Goal: Task Accomplishment & Management: Manage account settings

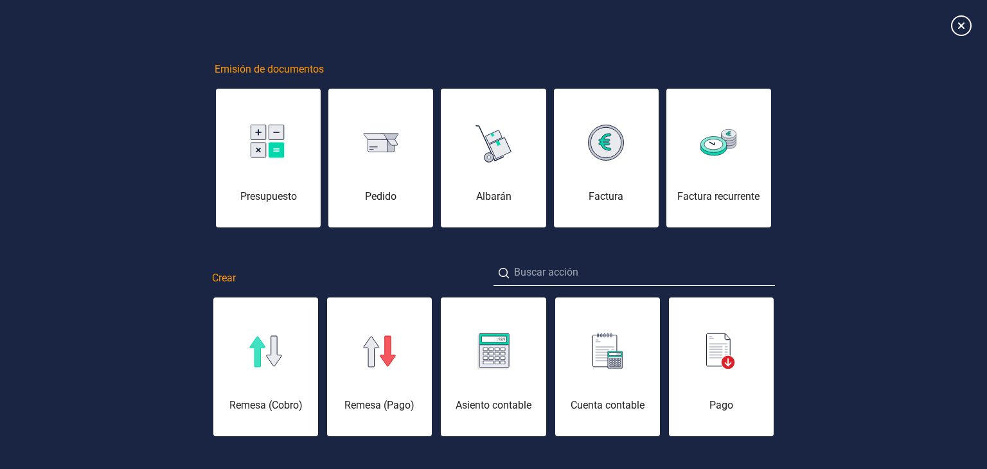
scroll to position [0, 64]
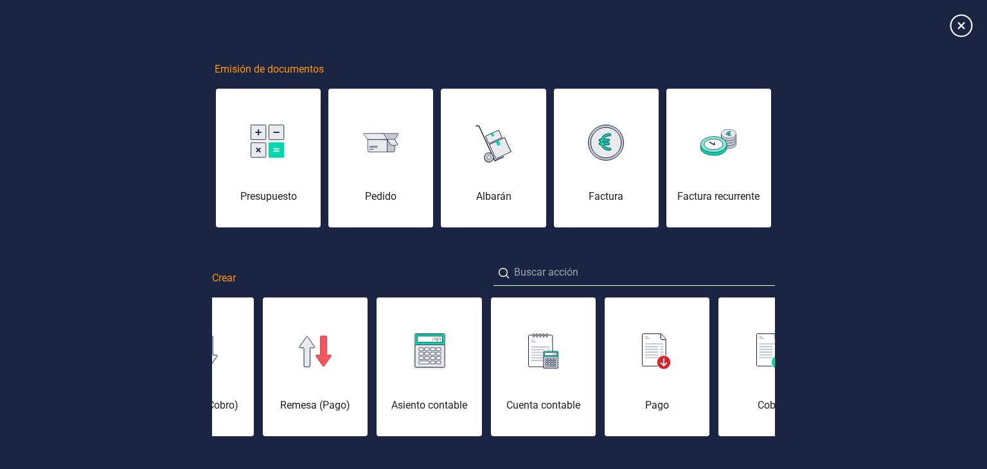
click at [961, 24] on icon at bounding box center [960, 25] width 22 height 22
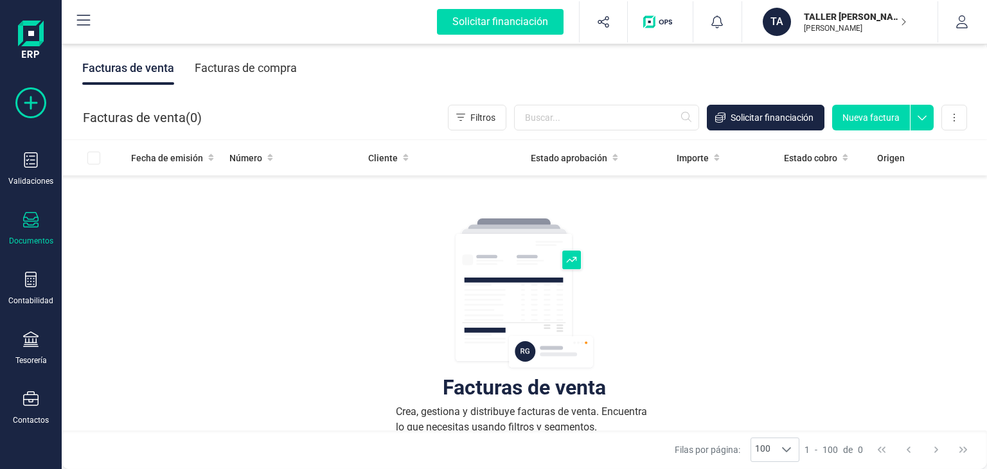
click at [33, 92] on icon at bounding box center [30, 102] width 31 height 31
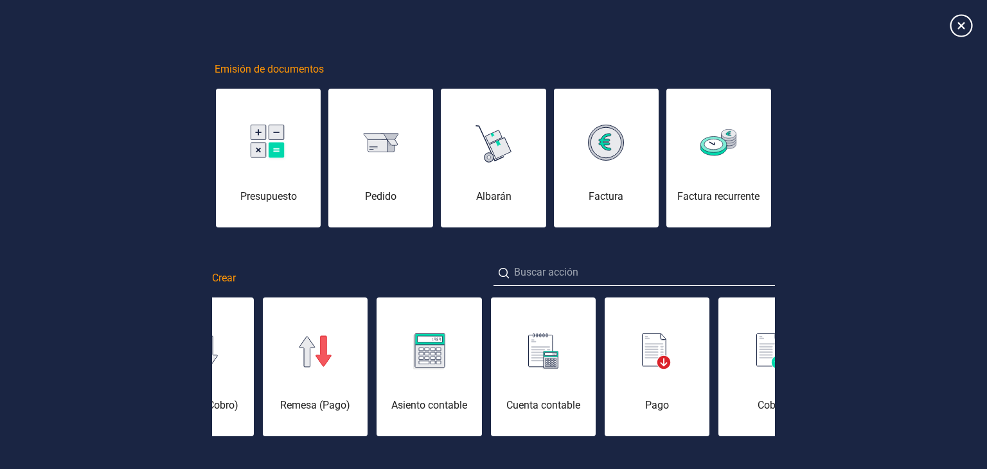
click at [969, 24] on icon at bounding box center [960, 25] width 22 height 22
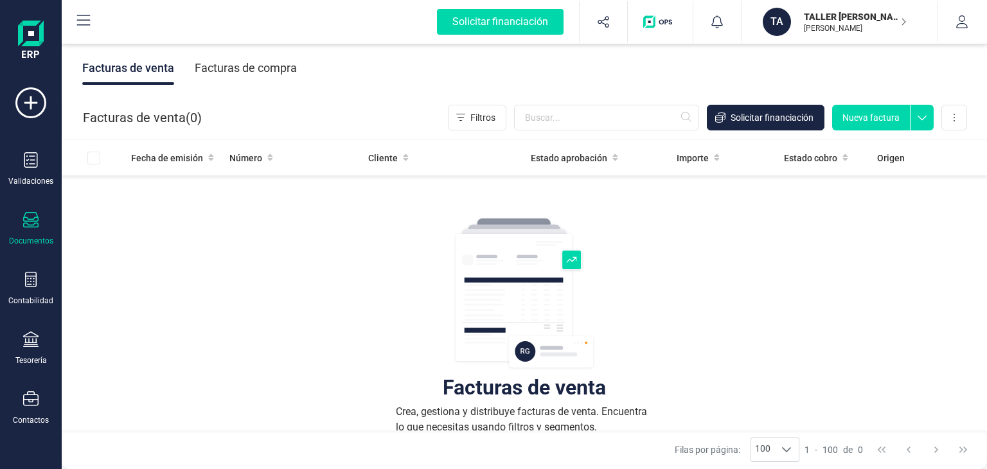
click at [89, 10] on button at bounding box center [83, 21] width 41 height 41
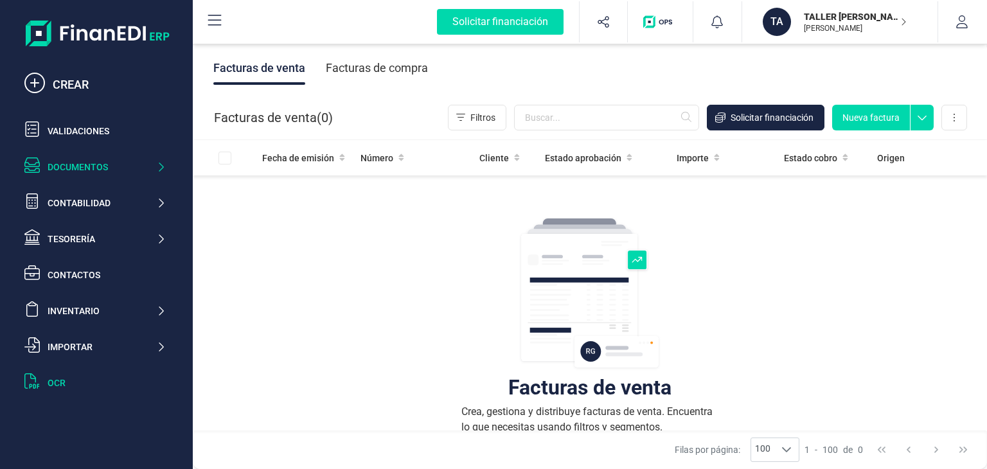
click at [49, 374] on div "OCR" at bounding box center [95, 383] width 152 height 26
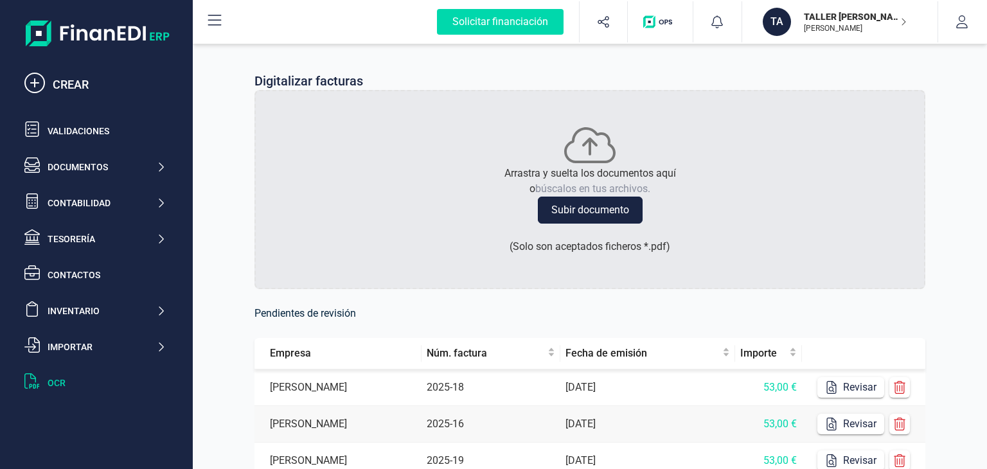
click at [578, 215] on button "Subir documento" at bounding box center [590, 210] width 105 height 27
click at [956, 195] on div "Digitalizar facturas Arrastra y suelta los documentos aquí o búscalos en tus ar…" at bounding box center [590, 319] width 794 height 557
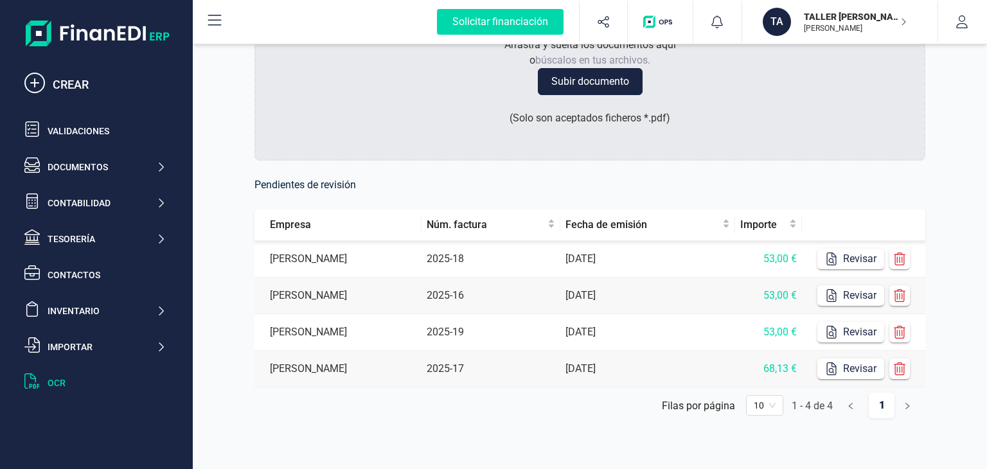
scroll to position [128, 0]
click at [903, 266] on button "button" at bounding box center [899, 259] width 21 height 21
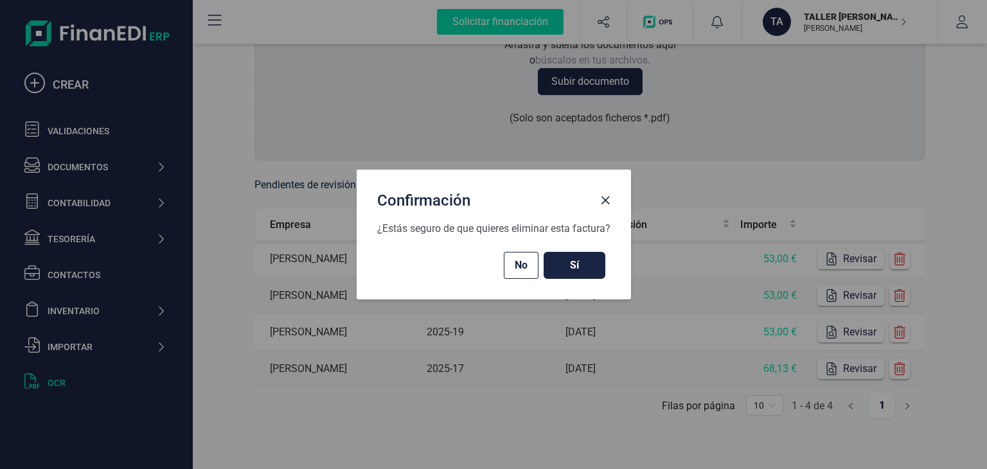
click at [580, 277] on button "Sí" at bounding box center [574, 265] width 62 height 27
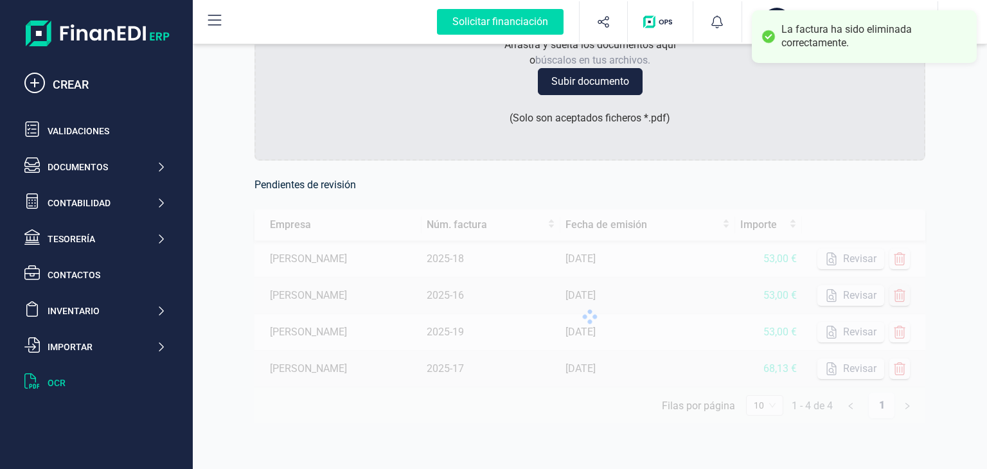
scroll to position [92, 0]
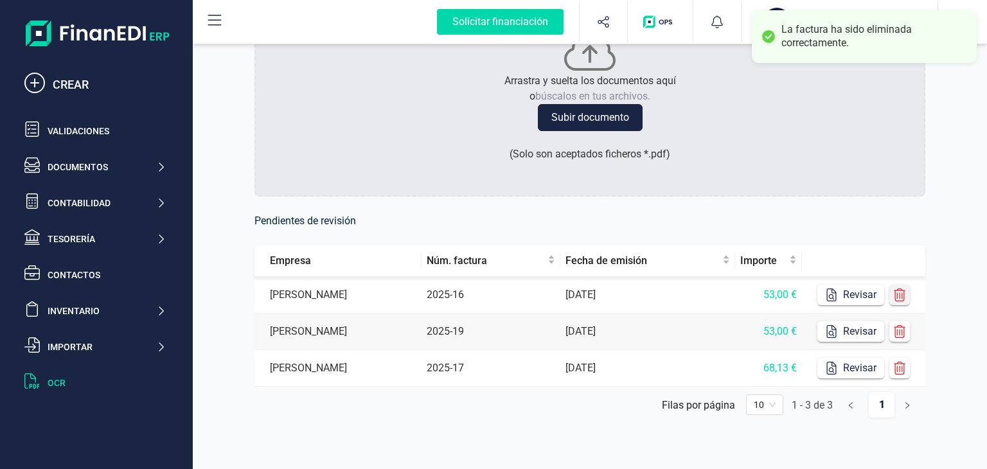
click at [900, 297] on icon "button" at bounding box center [899, 294] width 13 height 13
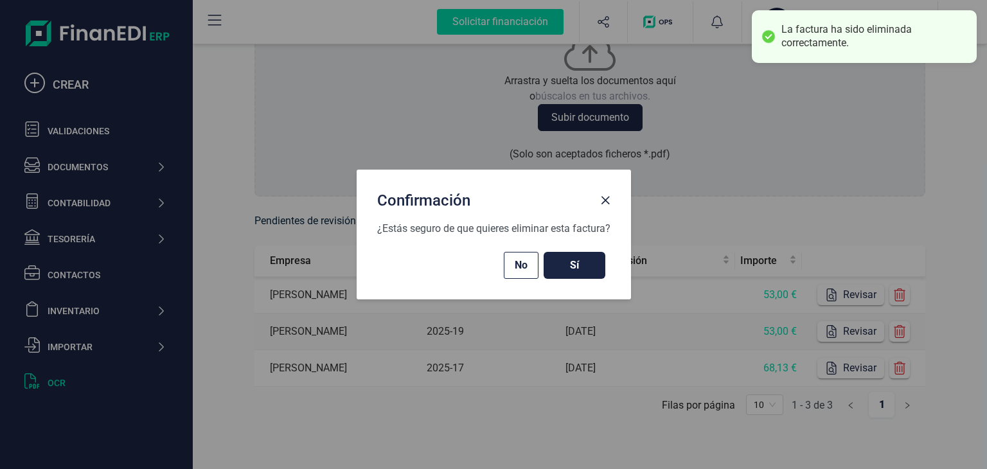
click at [583, 263] on span "Sí" at bounding box center [574, 265] width 36 height 15
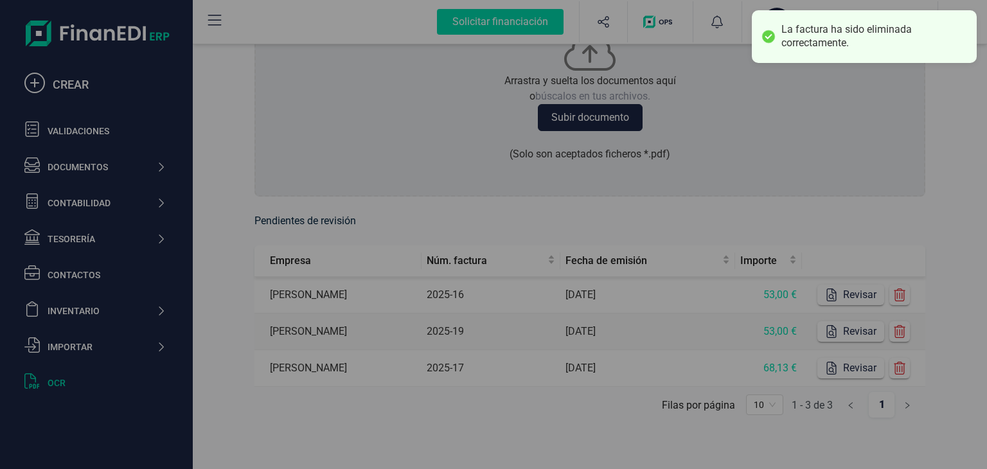
scroll to position [56, 0]
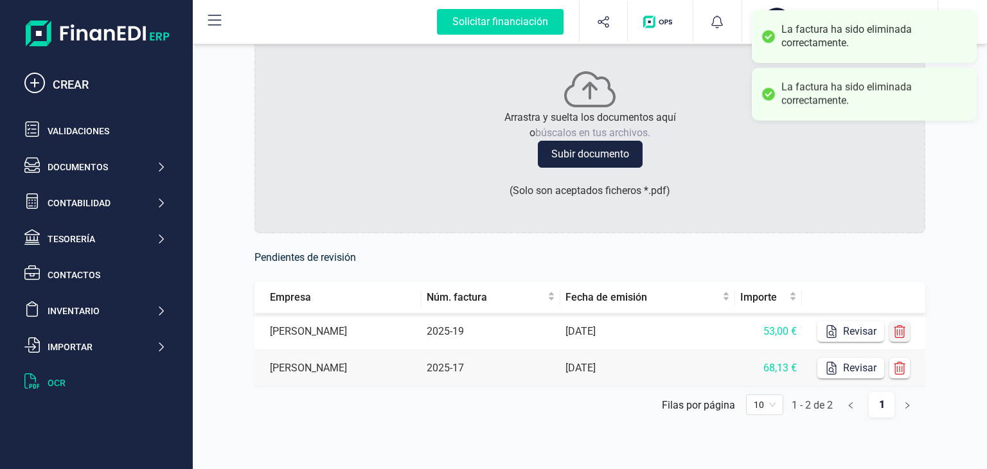
click at [903, 327] on icon "button" at bounding box center [899, 331] width 12 height 13
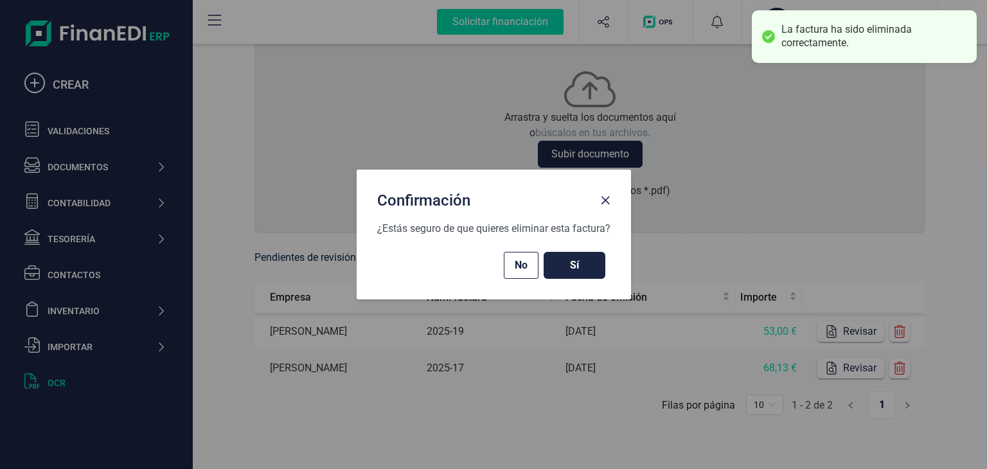
click at [575, 271] on span "Sí" at bounding box center [574, 265] width 36 height 15
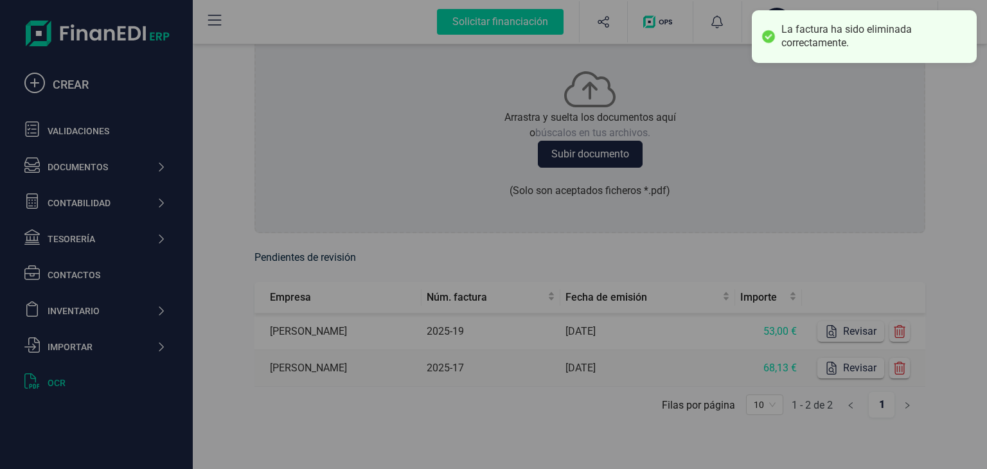
scroll to position [19, 0]
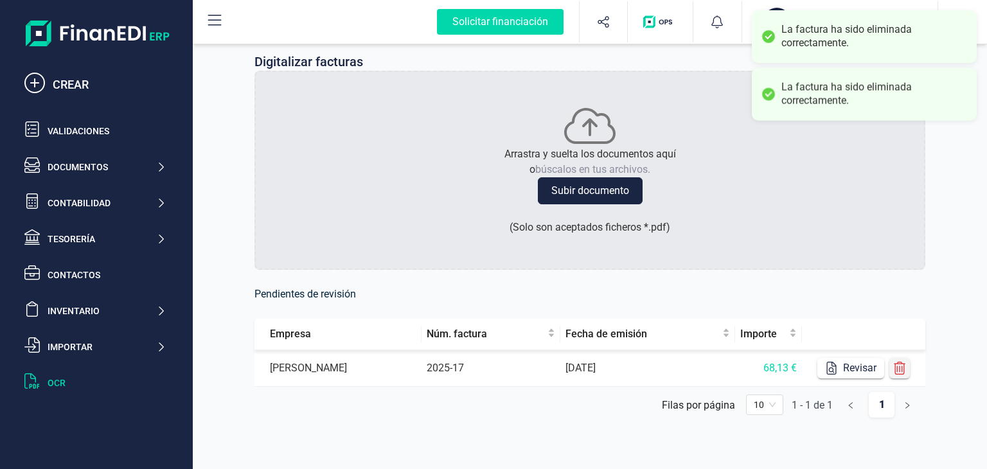
click at [896, 363] on icon "button" at bounding box center [899, 368] width 12 height 13
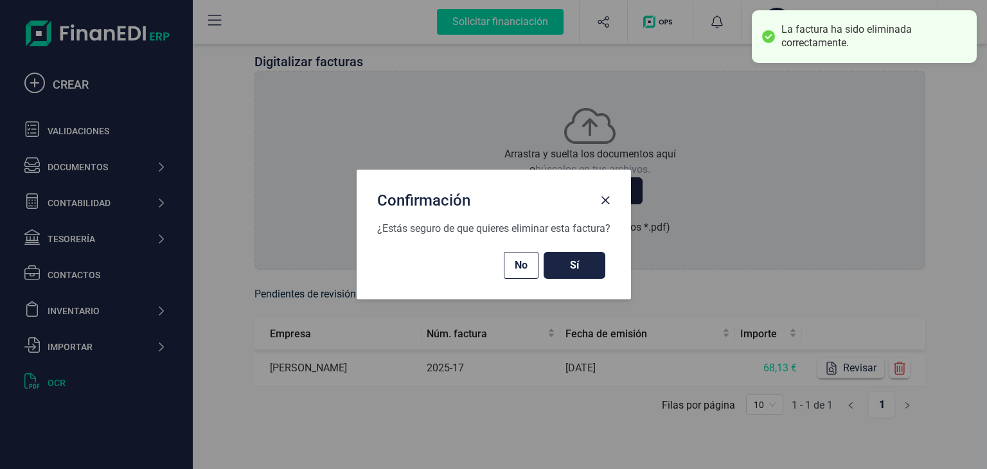
click at [556, 265] on span "Sí" at bounding box center [574, 265] width 36 height 15
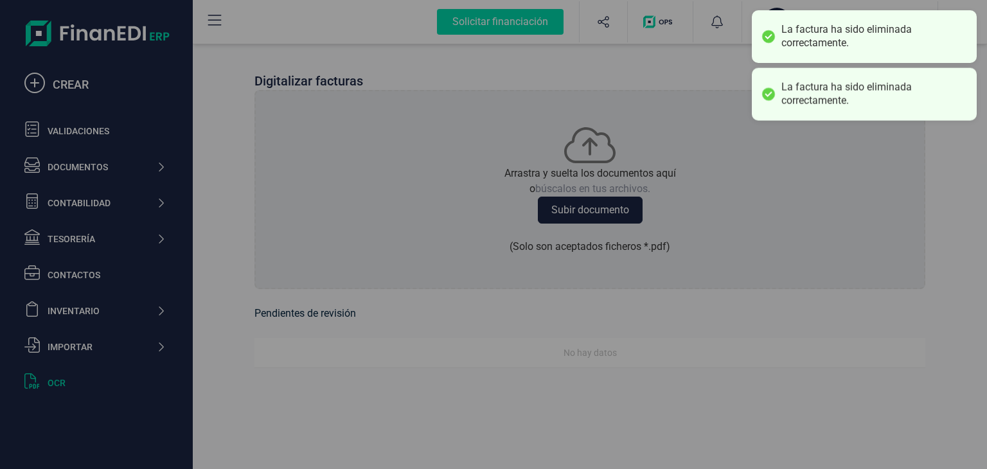
scroll to position [0, 0]
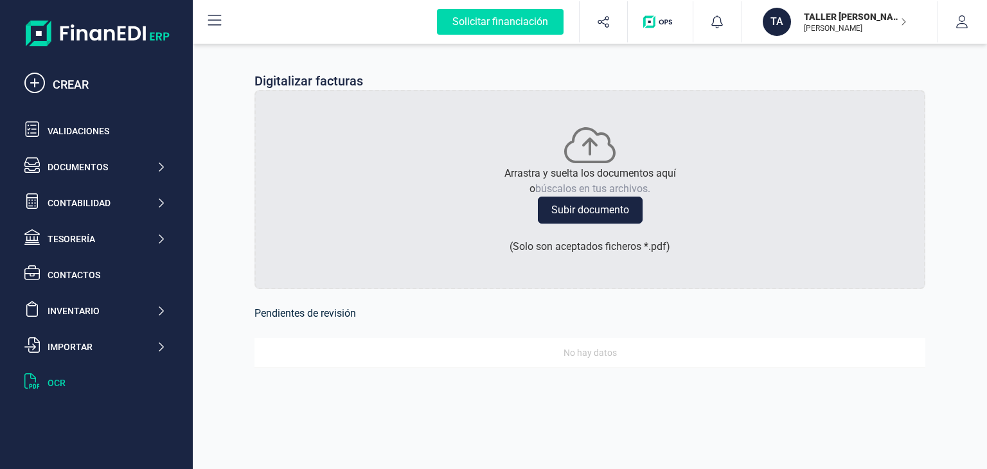
click at [617, 203] on button "Subir documento" at bounding box center [590, 210] width 105 height 27
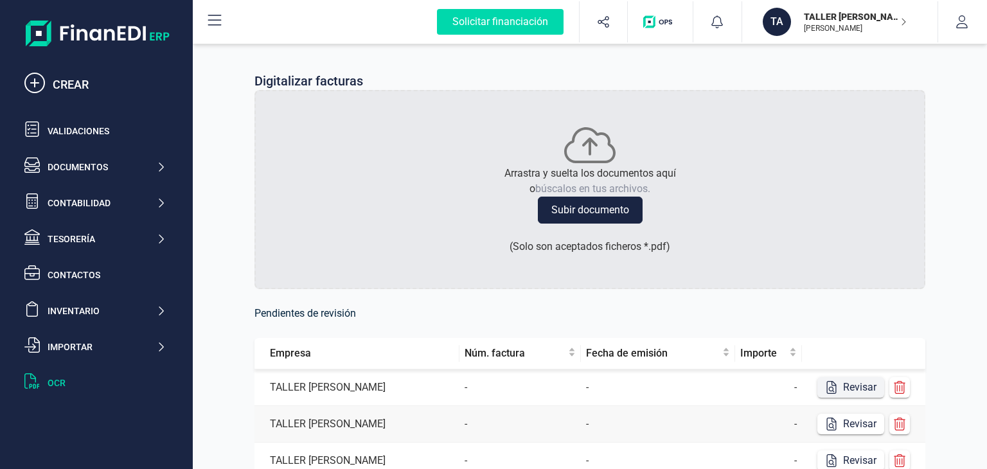
click at [859, 391] on button "Revisar" at bounding box center [850, 387] width 67 height 21
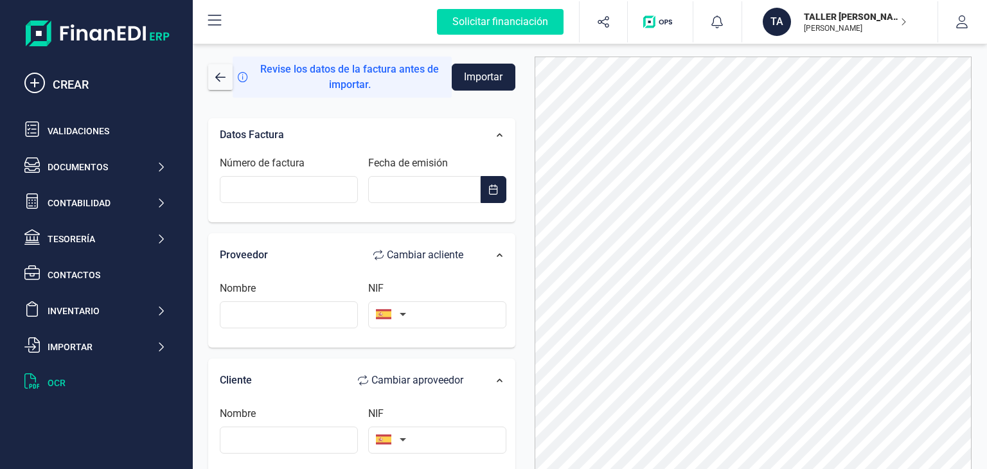
click at [525, 236] on div at bounding box center [753, 280] width 457 height 446
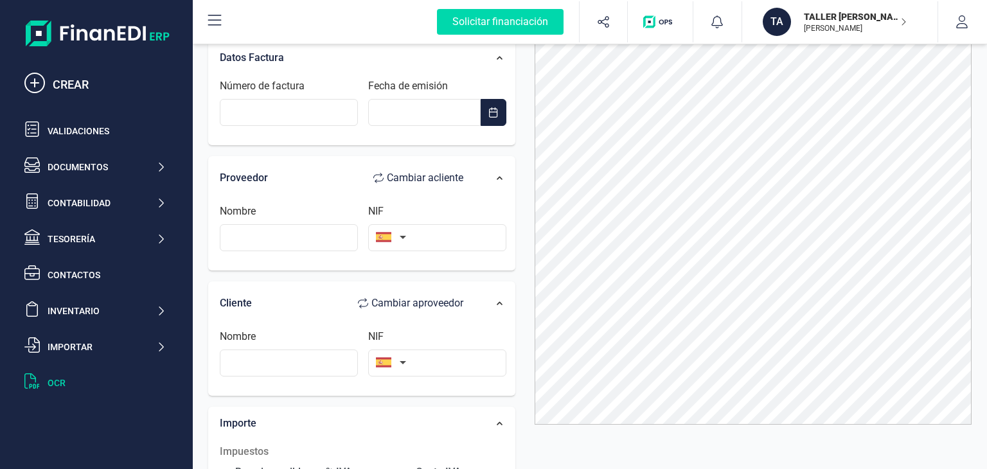
scroll to position [84, 0]
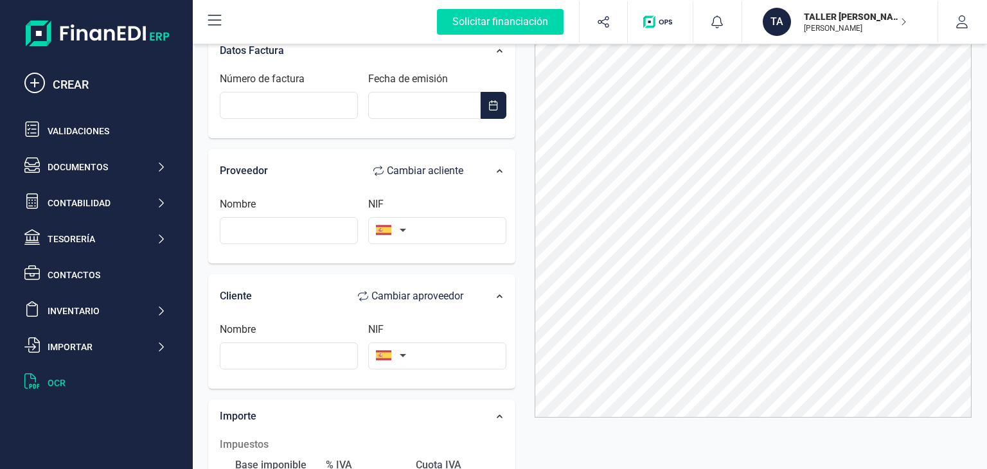
click at [522, 202] on div "Datos Factura Número de factura Fecha de emisión Proveedor Cambiar a cliente No…" at bounding box center [361, 402] width 326 height 756
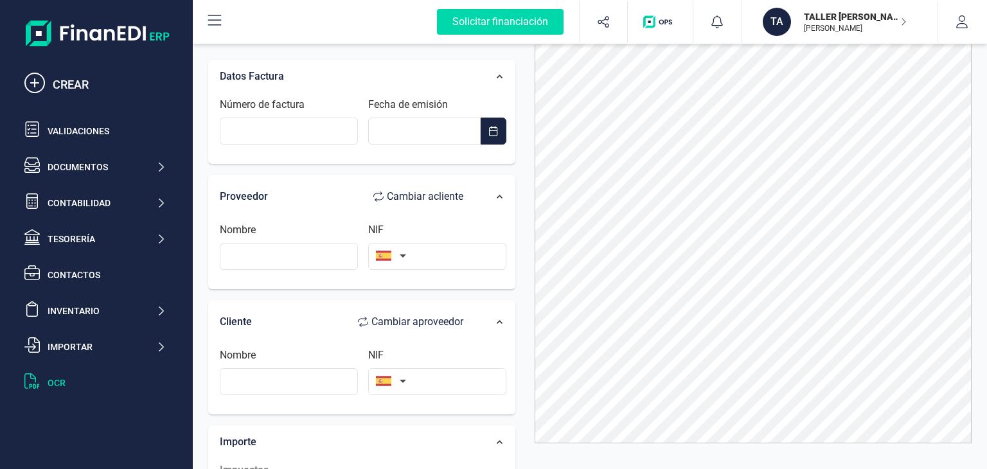
scroll to position [0, 0]
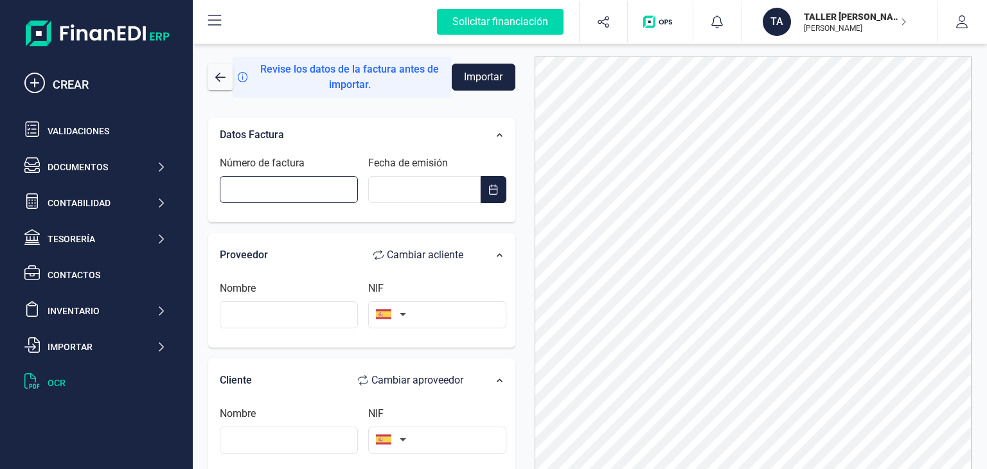
click at [336, 193] on input "Número de factura" at bounding box center [289, 189] width 138 height 27
type input "101"
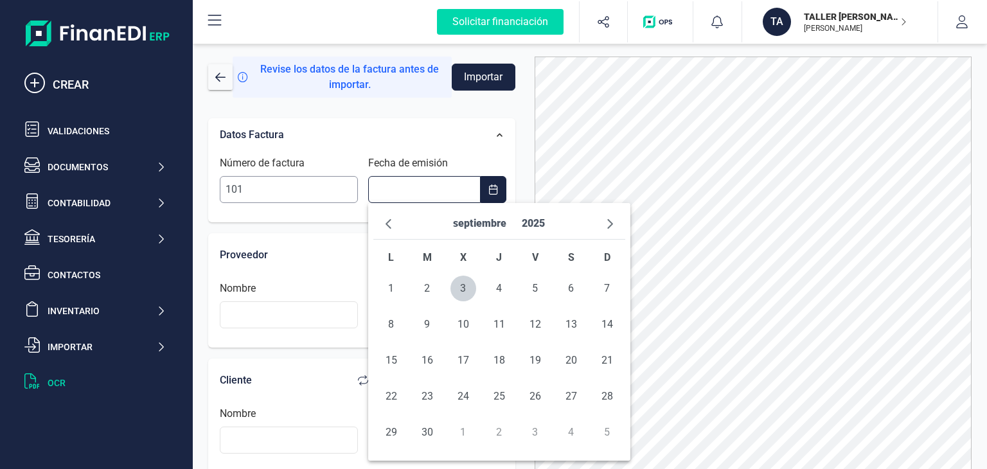
type input "__/__/____"
click at [272, 319] on input "text" at bounding box center [289, 314] width 138 height 27
click at [387, 188] on input "__/__/____" at bounding box center [424, 189] width 112 height 27
type input "[DATE]"
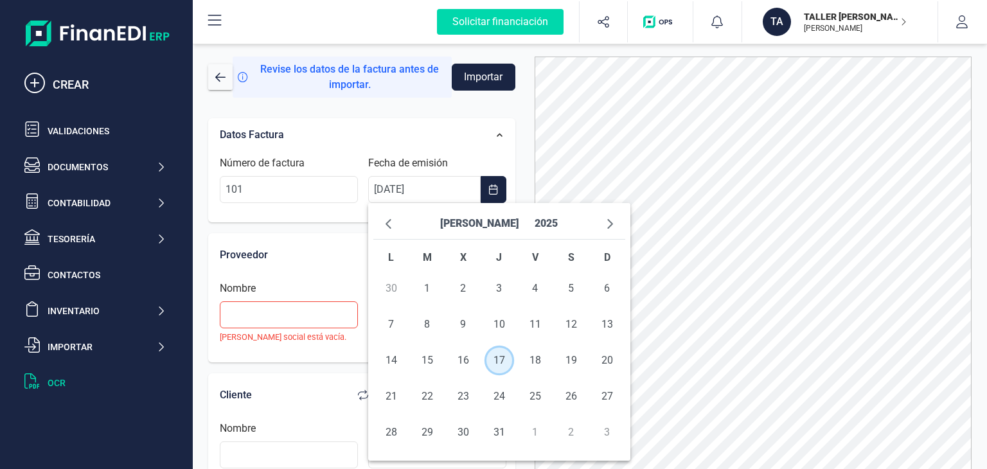
click at [502, 362] on span "17" at bounding box center [499, 360] width 26 height 26
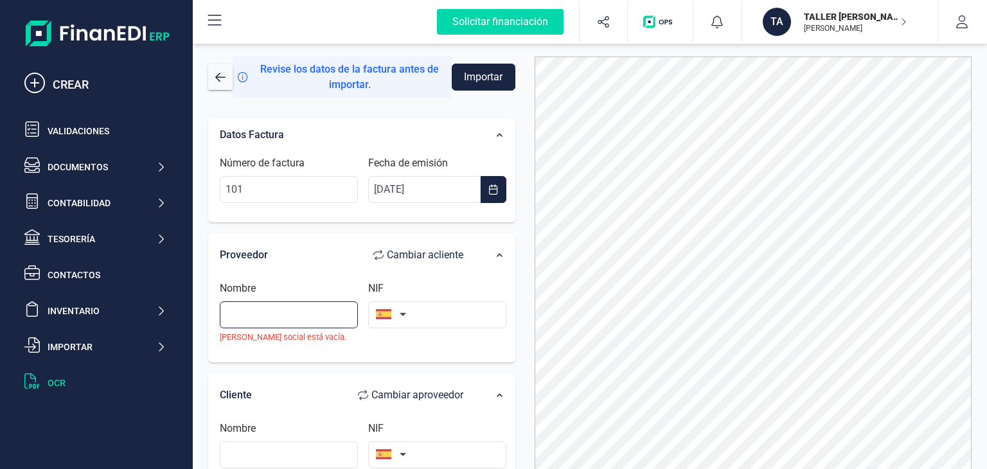
click at [295, 322] on input "text" at bounding box center [289, 314] width 138 height 27
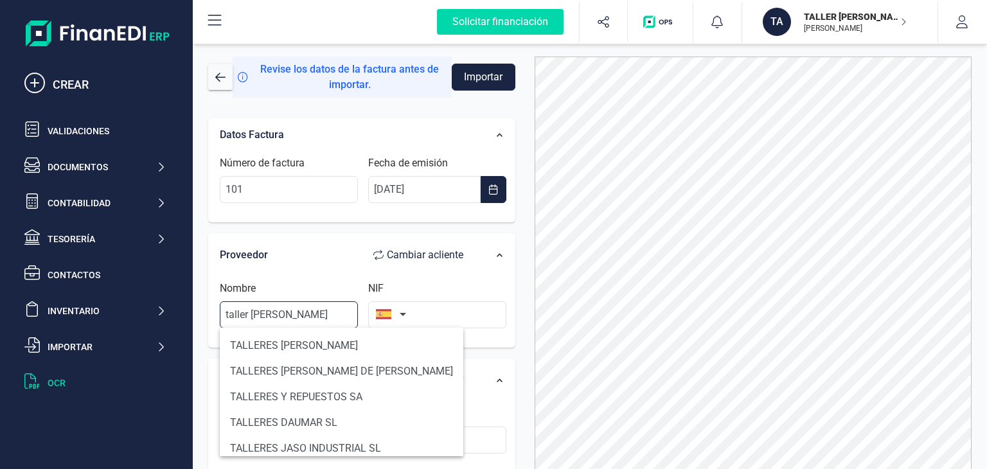
type input "taller janer"
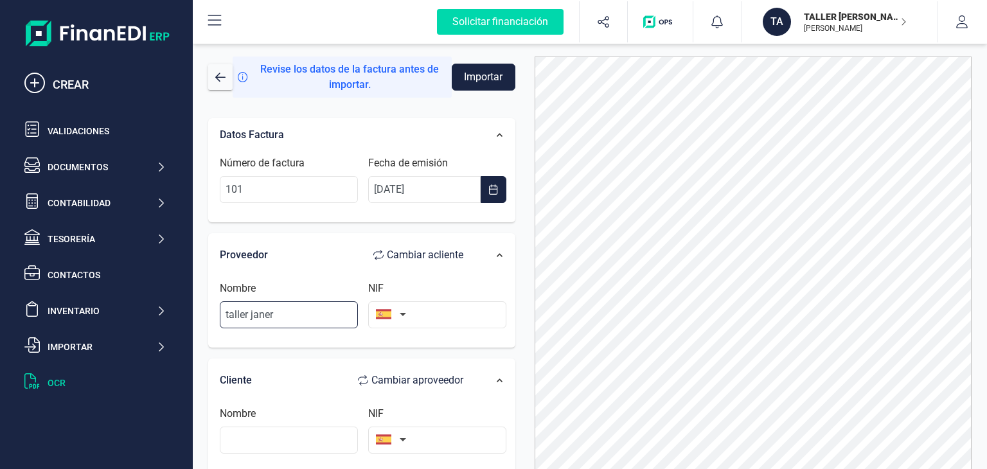
click at [295, 322] on input "taller janer" at bounding box center [289, 314] width 138 height 27
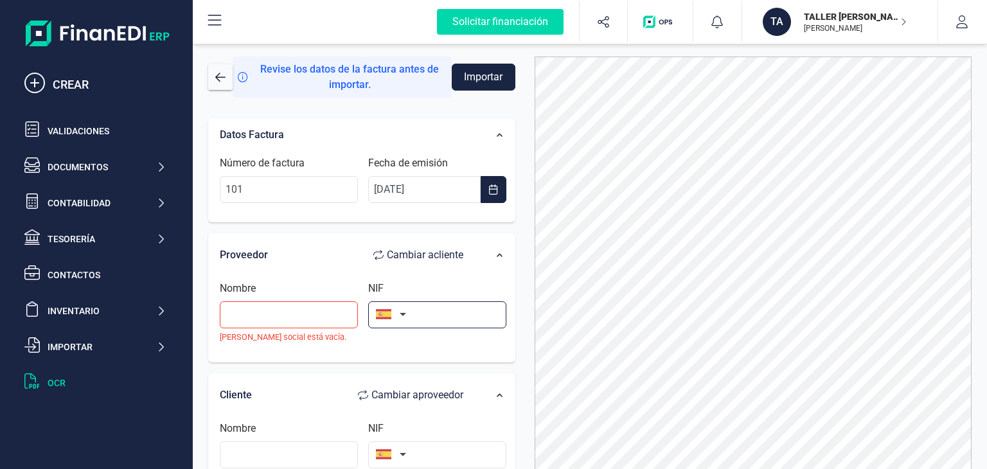
click at [427, 312] on input "text" at bounding box center [437, 314] width 138 height 27
paste input "B61097838"
type input "B61097838"
click at [308, 312] on input "text" at bounding box center [289, 314] width 138 height 27
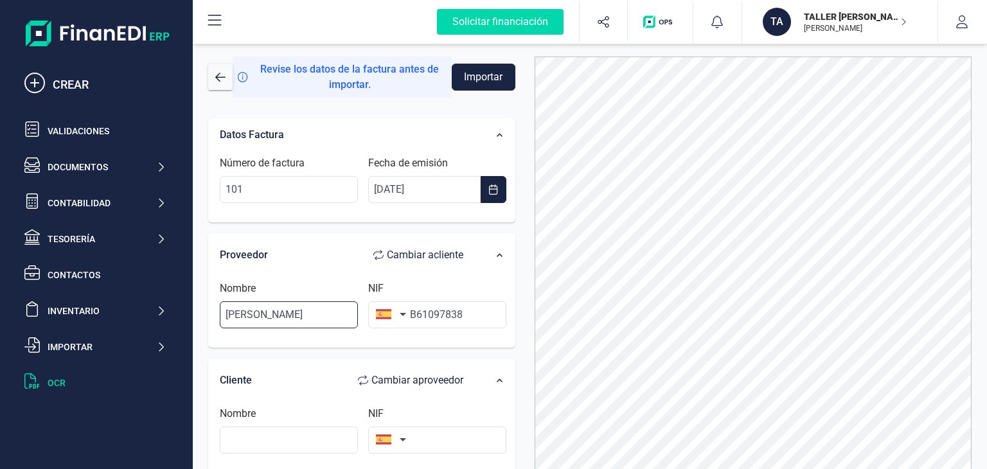
type input "Taller Janer, S.L."
click at [325, 339] on div "Nombre Taller Janer, S.L. NIF B61097838" at bounding box center [362, 309] width 299 height 71
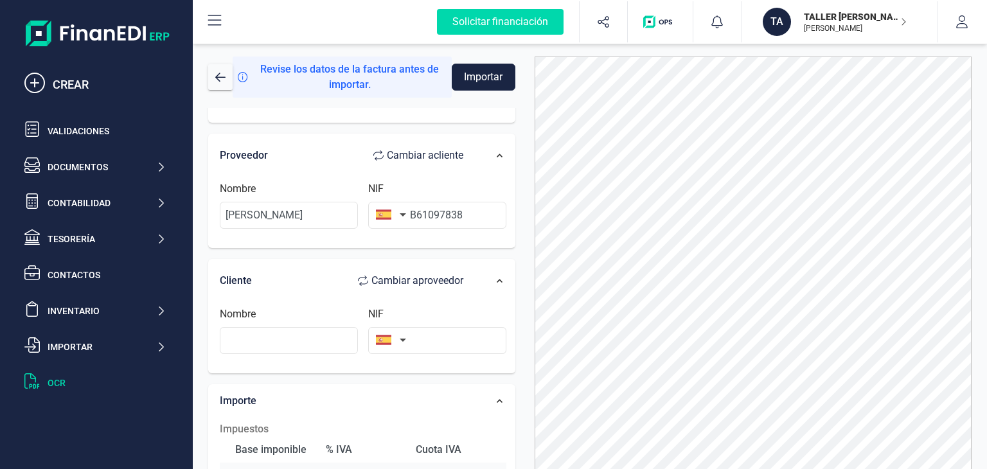
scroll to position [103, 0]
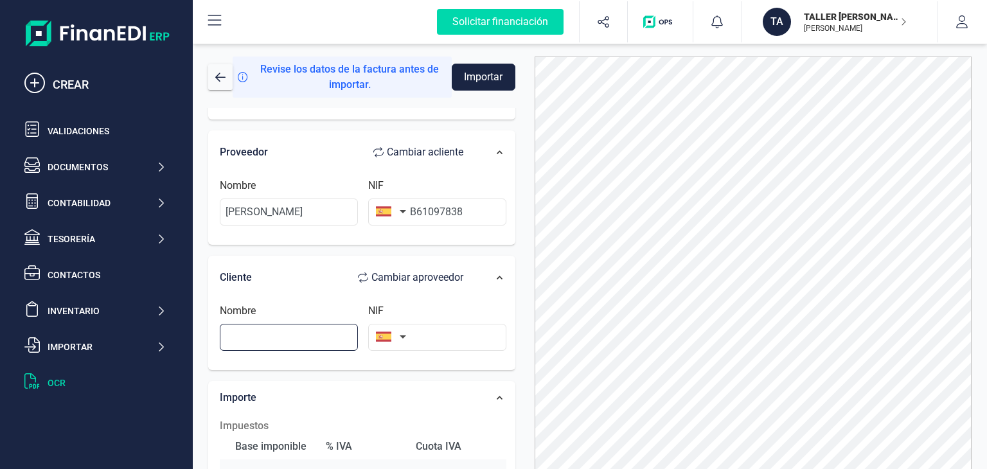
click at [325, 339] on input "text" at bounding box center [289, 337] width 138 height 27
type input "José Muñoz"
click at [444, 338] on input "text" at bounding box center [437, 337] width 138 height 27
paste input "39122768K"
type input "39122768K"
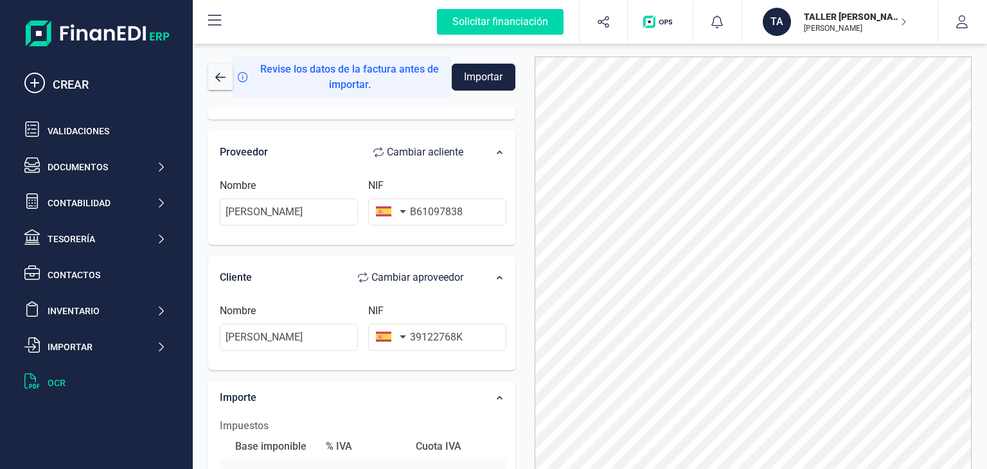
click at [531, 326] on div at bounding box center [753, 280] width 457 height 446
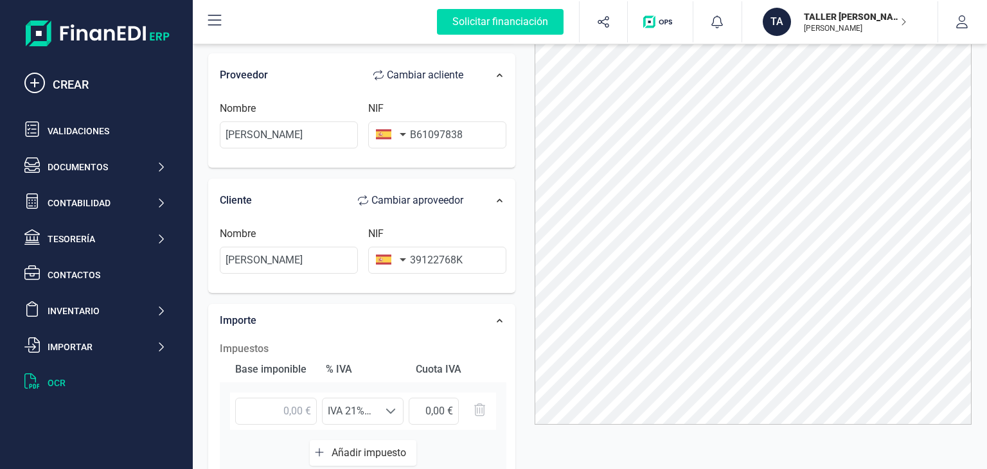
scroll to position [84, 0]
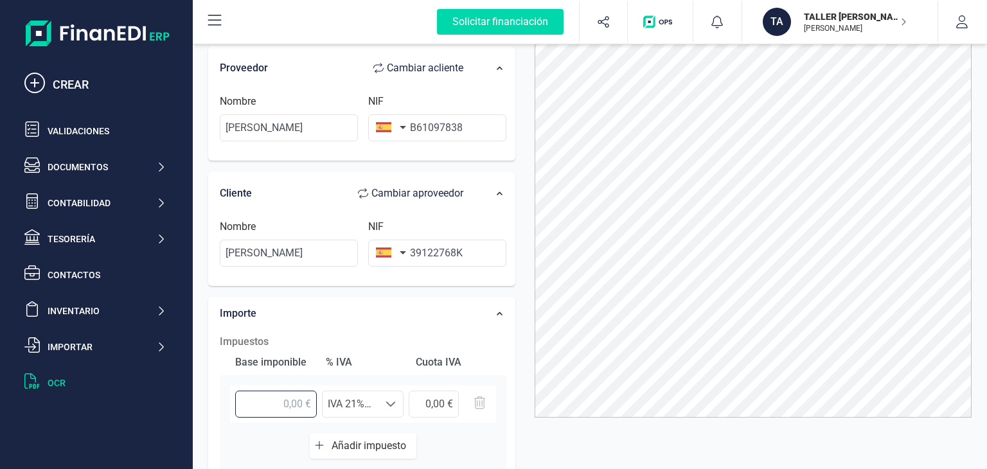
click at [284, 400] on input "text" at bounding box center [276, 404] width 82 height 27
type input "213,50 €"
click at [285, 439] on div "Base imponible % IVA Cuota IVA 213,50 € Seleccione un % IVA 21% (21%) IVA 21% (…" at bounding box center [363, 411] width 286 height 125
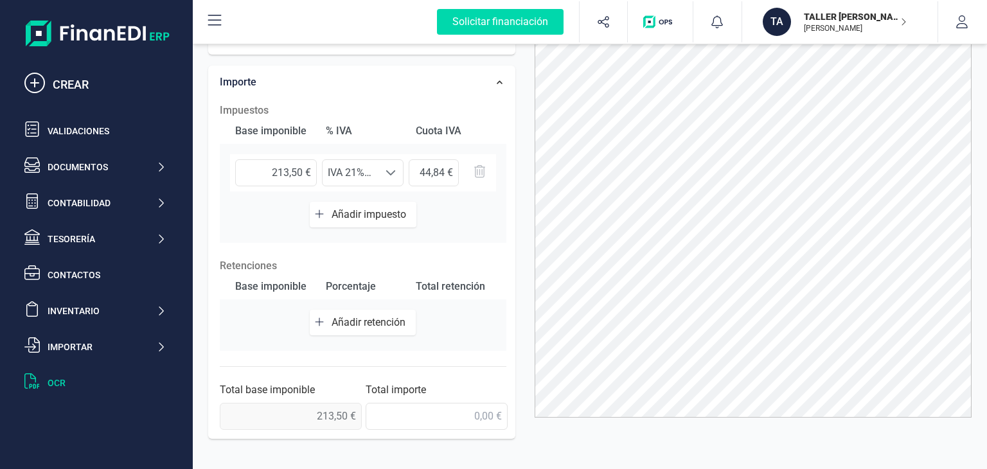
scroll to position [373, 0]
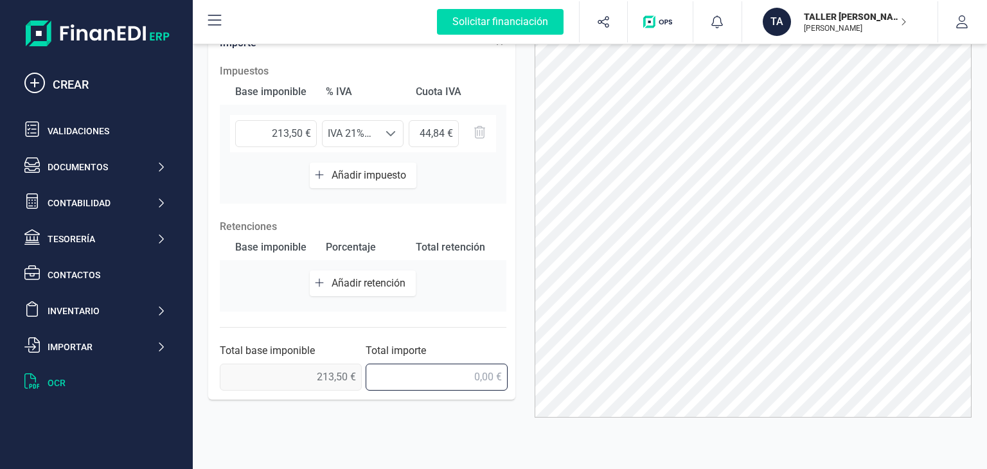
click at [432, 383] on input "text" at bounding box center [436, 377] width 142 height 27
type input "258,34 €"
drag, startPoint x: 450, startPoint y: 412, endPoint x: 404, endPoint y: 410, distance: 45.6
click at [404, 410] on div "Datos Factura Número de factura 101 Fecha de emisión 17/07/2025 Proveedor Cambi…" at bounding box center [361, 247] width 326 height 446
click at [520, 113] on div "Datos Factura Número de factura 101 Fecha de emisión 17/07/2025 Proveedor Cambi…" at bounding box center [361, 29] width 326 height 756
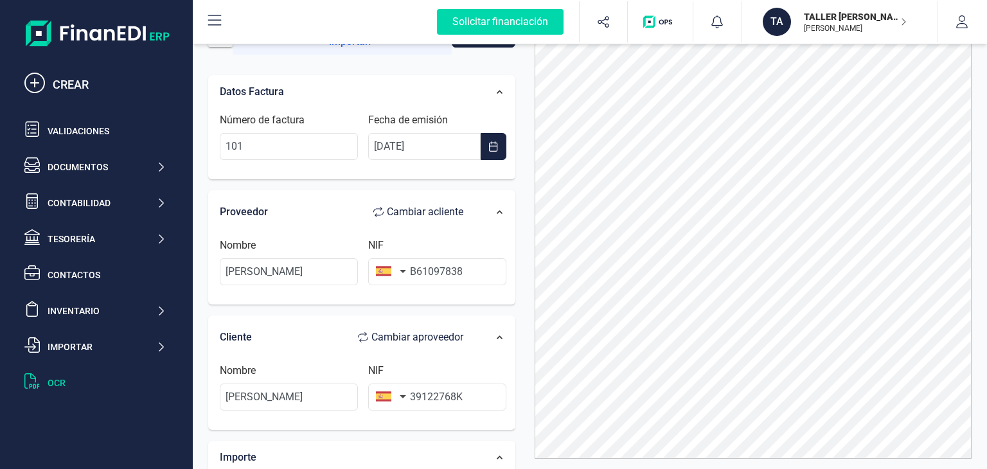
scroll to position [0, 0]
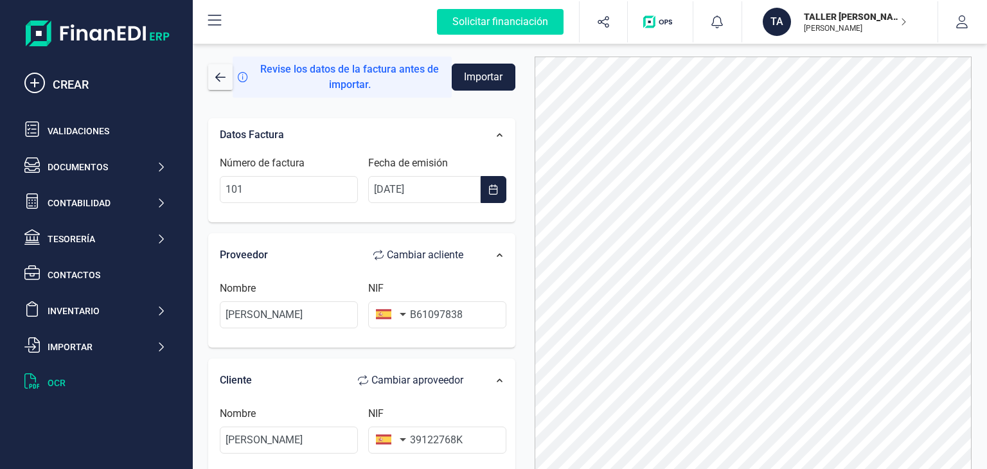
click at [483, 82] on button "Importar" at bounding box center [484, 77] width 64 height 27
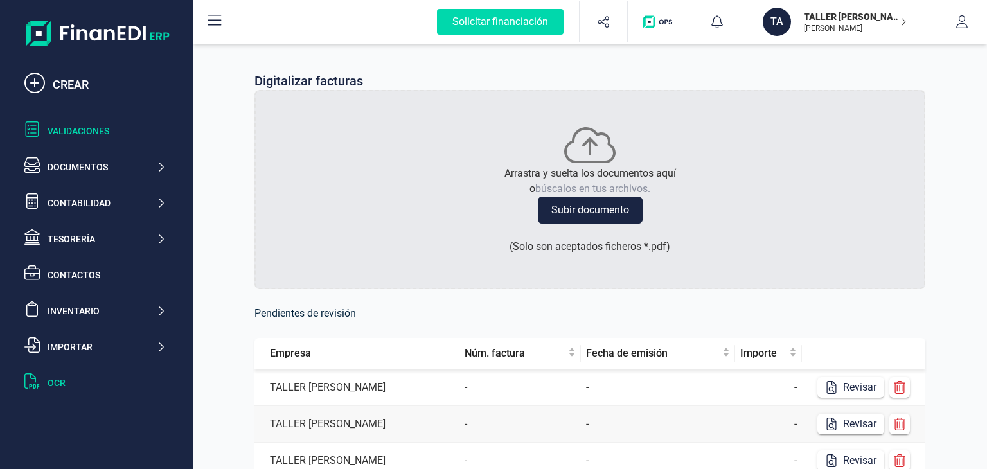
click at [94, 131] on div "Validaciones" at bounding box center [107, 131] width 118 height 13
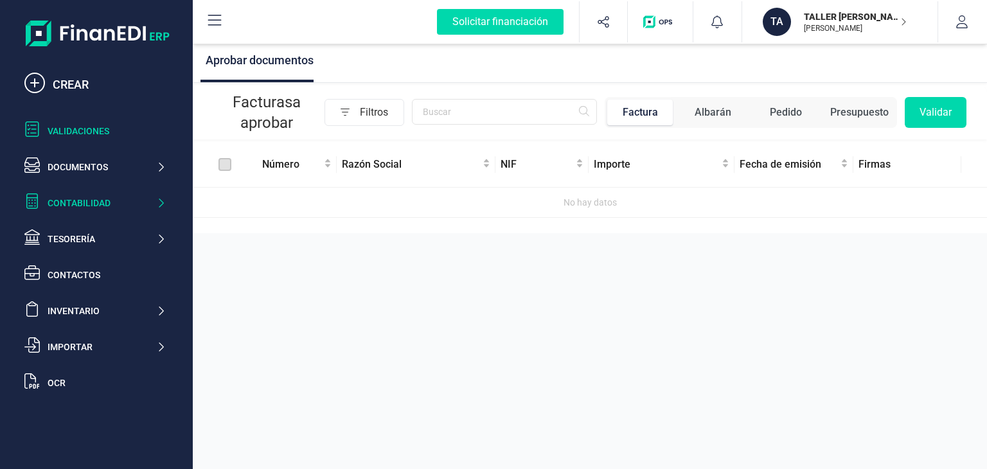
click at [114, 200] on div "Contabilidad" at bounding box center [102, 203] width 109 height 13
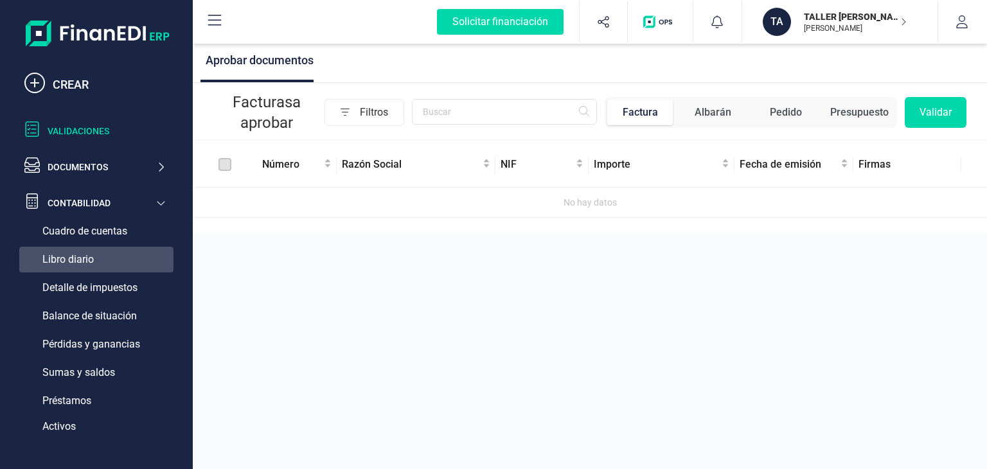
click at [75, 258] on span "Libro diario" at bounding box center [67, 259] width 51 height 15
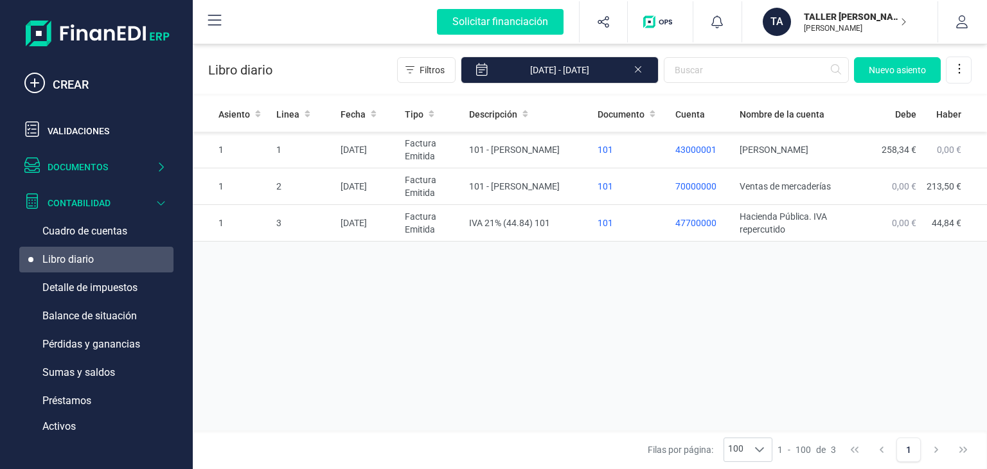
click at [151, 170] on div "Documentos" at bounding box center [102, 167] width 109 height 13
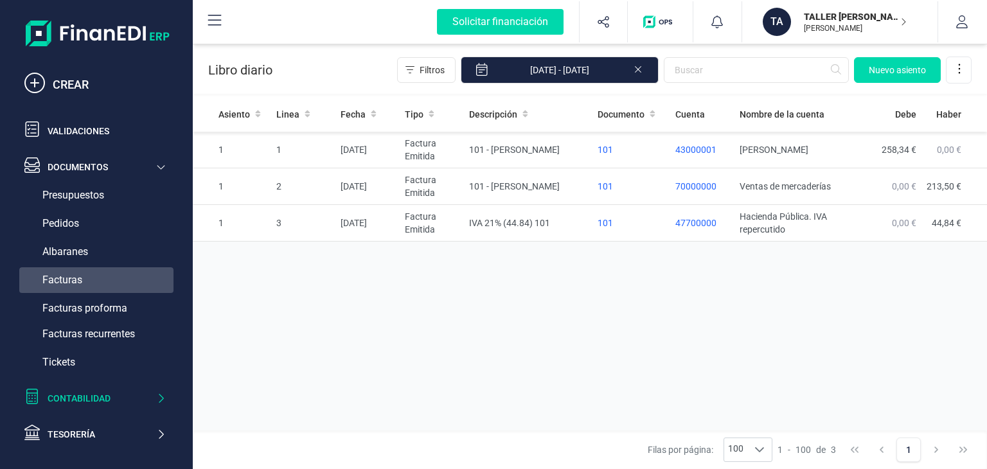
click at [61, 277] on span "Facturas" at bounding box center [62, 279] width 40 height 15
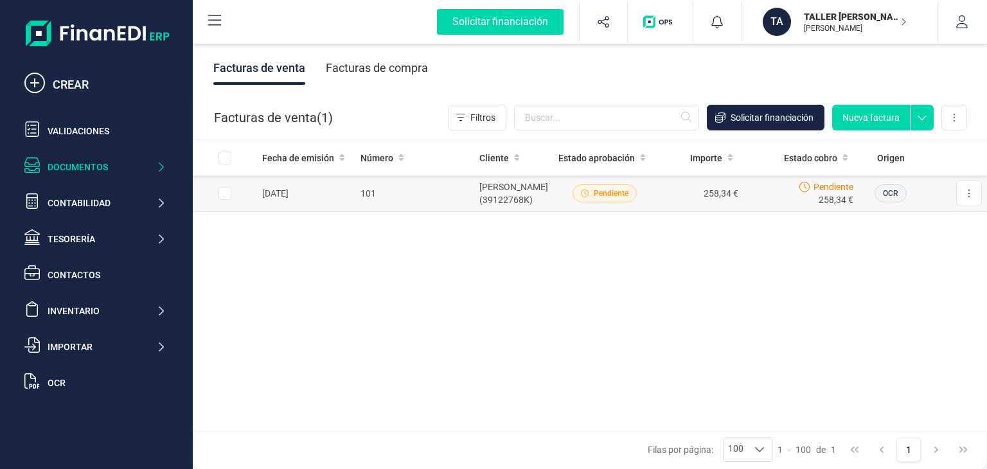
click at [602, 191] on span "Pendiente" at bounding box center [610, 194] width 35 height 12
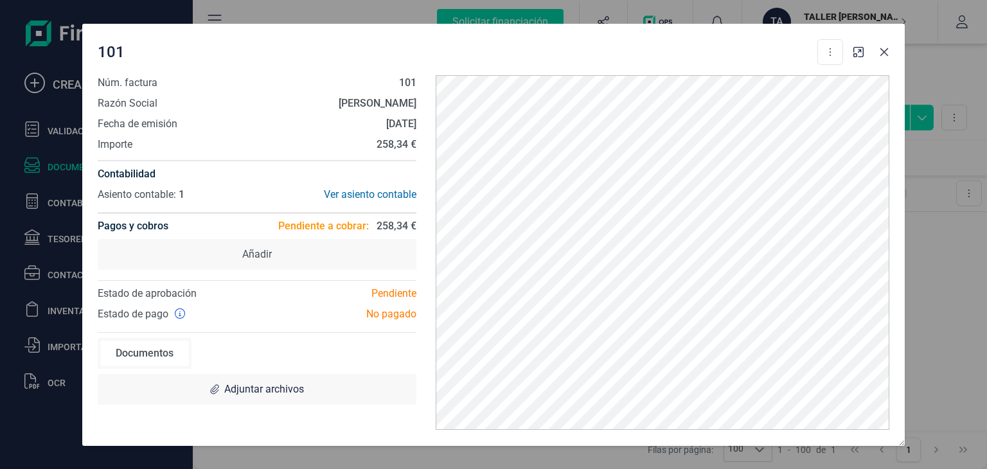
click at [881, 57] on button "button" at bounding box center [884, 52] width 21 height 21
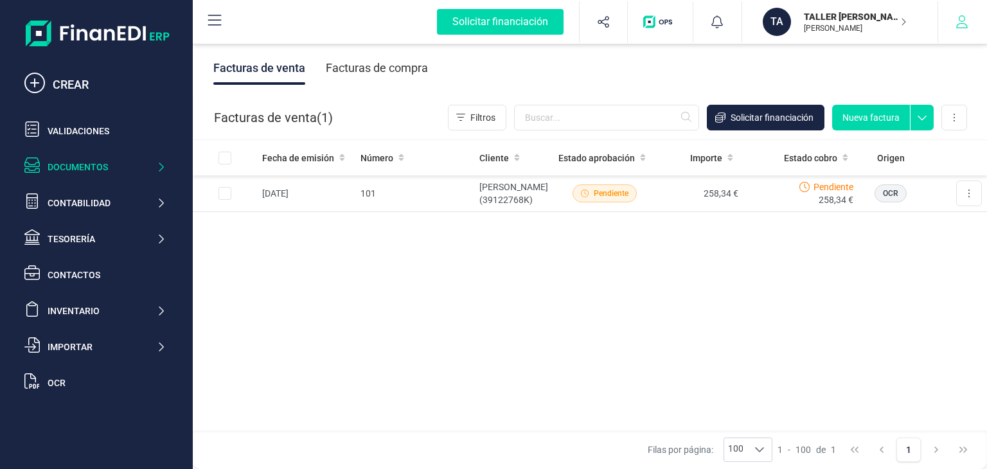
click at [966, 13] on button "button" at bounding box center [962, 21] width 48 height 41
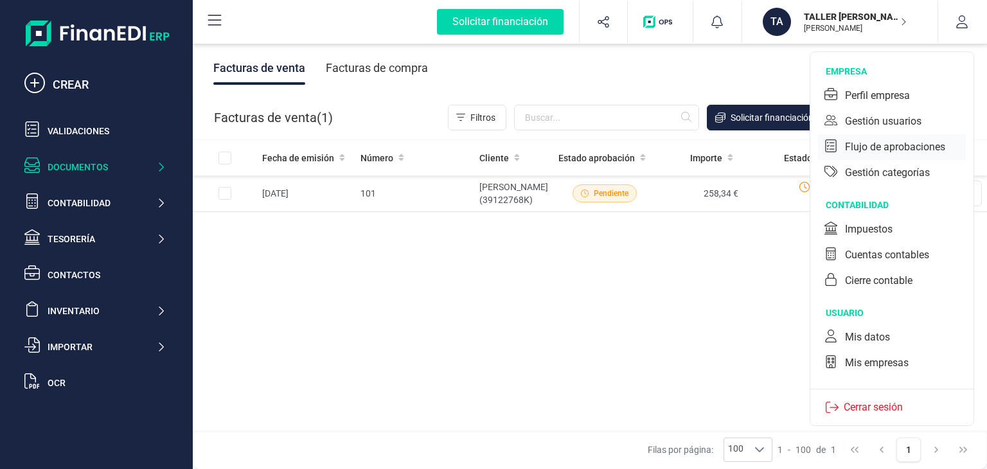
click at [879, 147] on div "Flujo de aprobaciones" at bounding box center [895, 146] width 100 height 15
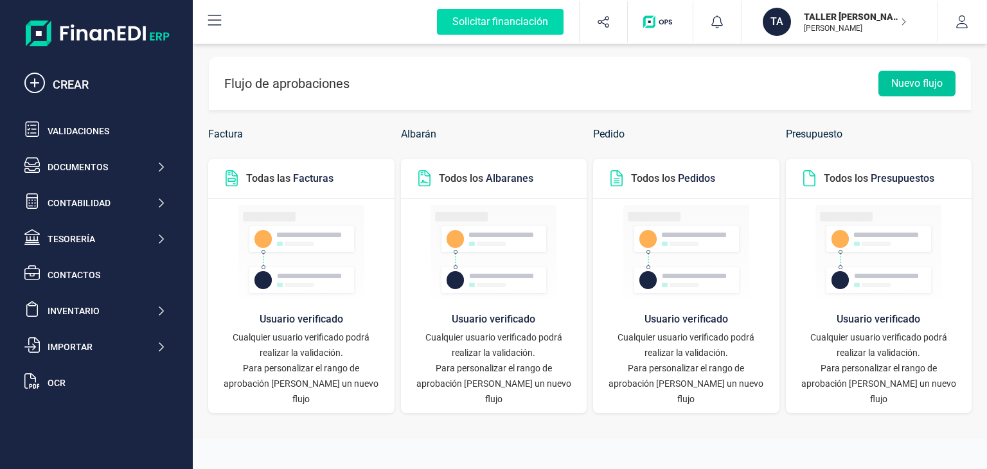
click at [893, 75] on button "Nuevo flujo" at bounding box center [916, 84] width 77 height 26
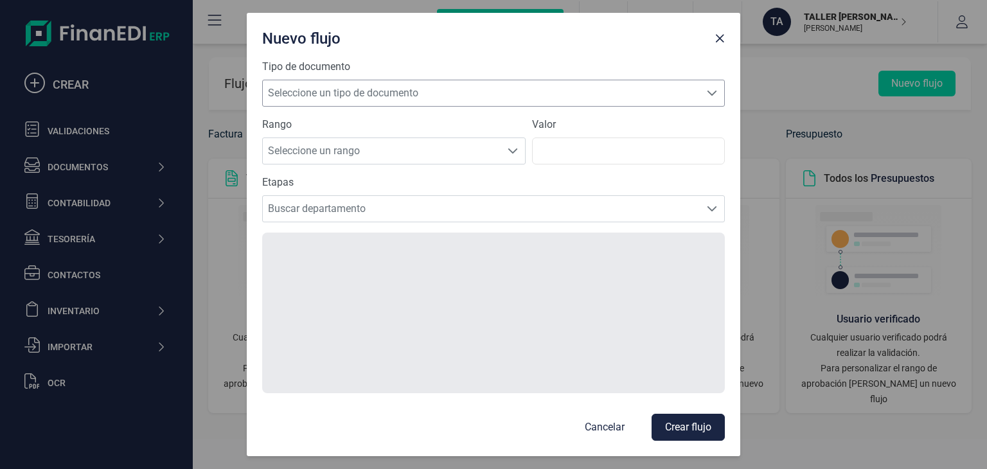
click at [520, 96] on span "Seleccione un tipo de documento" at bounding box center [481, 93] width 437 height 26
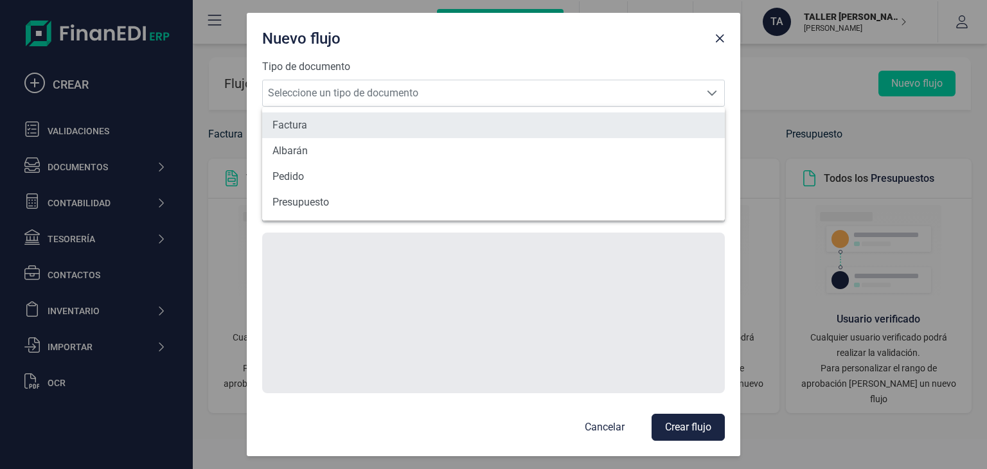
click at [465, 127] on li "Factura" at bounding box center [493, 125] width 462 height 26
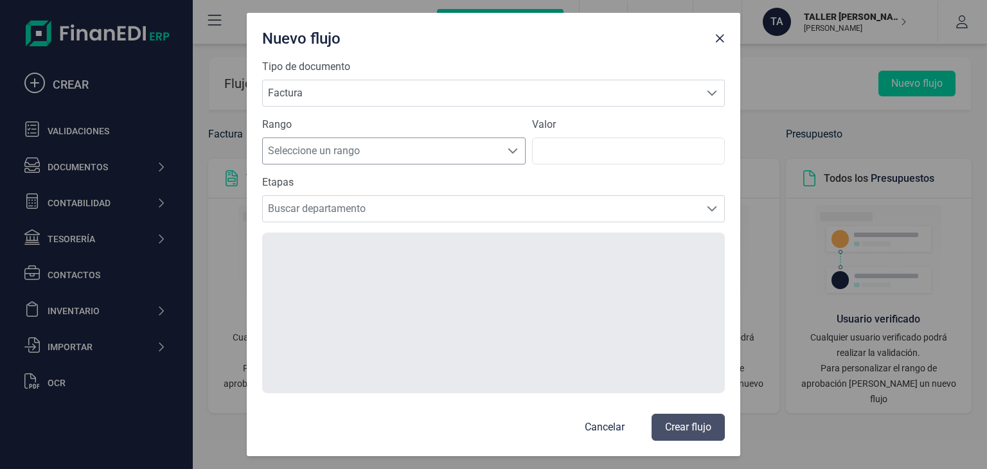
click at [463, 146] on span "Seleccione un rango" at bounding box center [382, 151] width 238 height 26
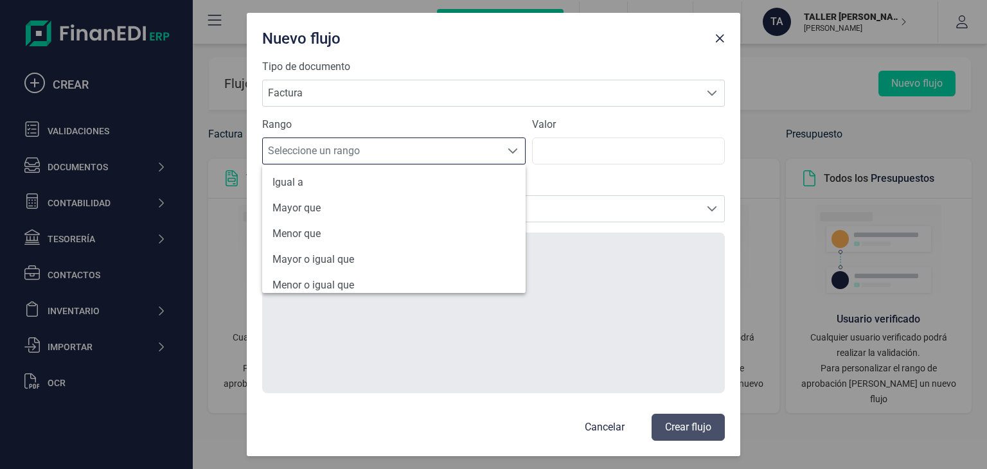
scroll to position [62, 0]
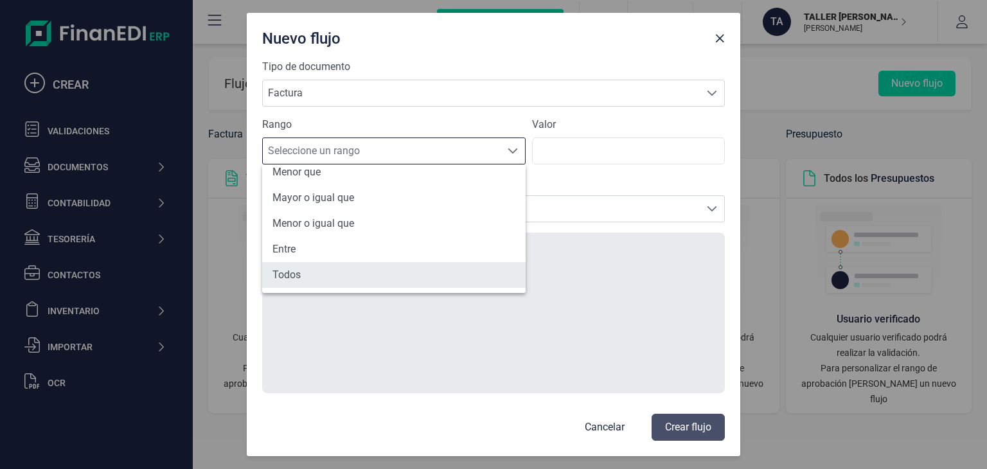
click at [432, 269] on li "Todos" at bounding box center [393, 275] width 263 height 26
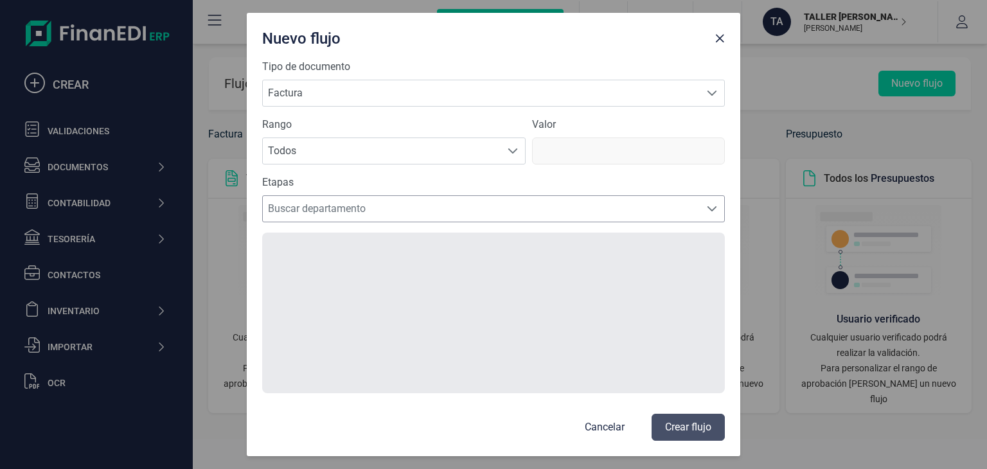
click at [584, 204] on span "Buscar departamento" at bounding box center [481, 209] width 437 height 26
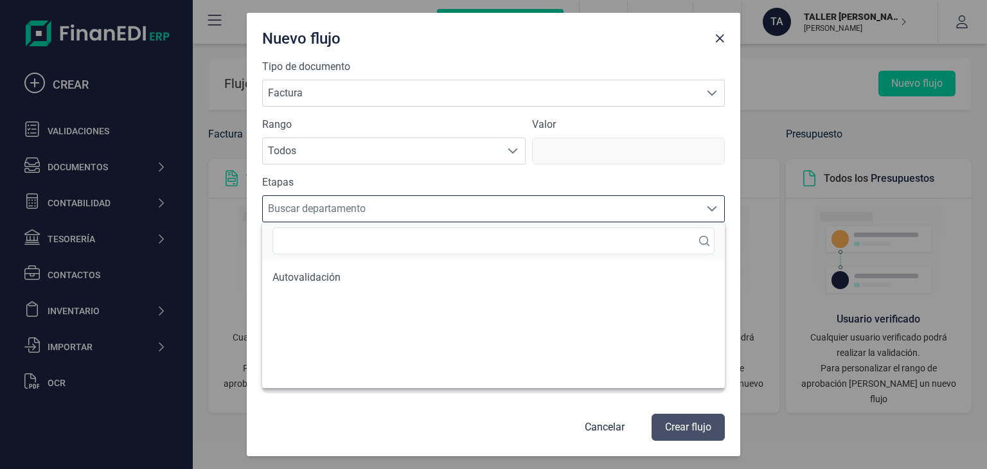
scroll to position [8, 56]
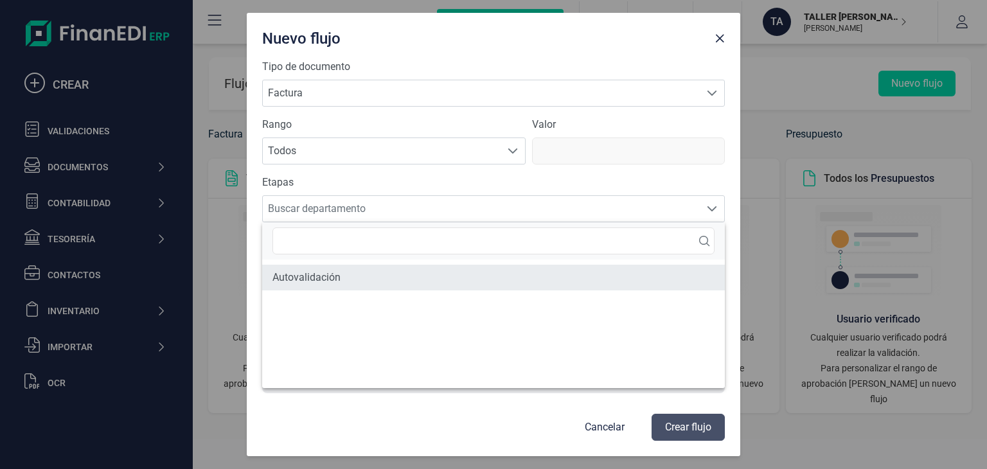
click at [497, 284] on li "Autovalidación" at bounding box center [493, 278] width 462 height 26
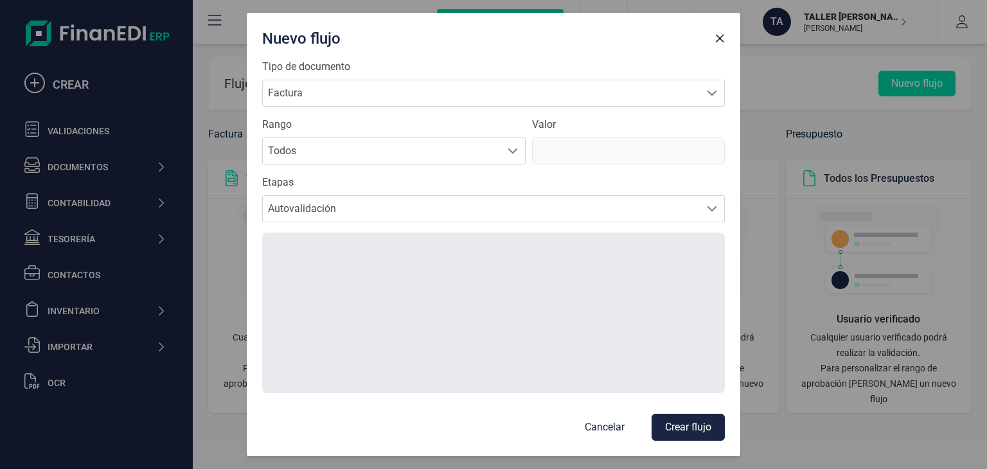
click at [629, 297] on div at bounding box center [493, 313] width 462 height 161
click at [665, 422] on button "Crear flujo" at bounding box center [687, 427] width 73 height 27
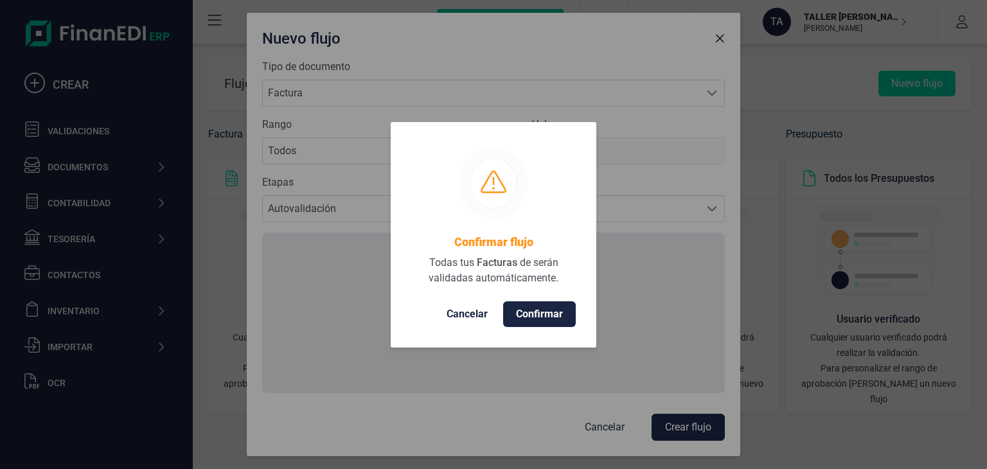
click at [534, 313] on span "Confirmar" at bounding box center [539, 313] width 47 height 15
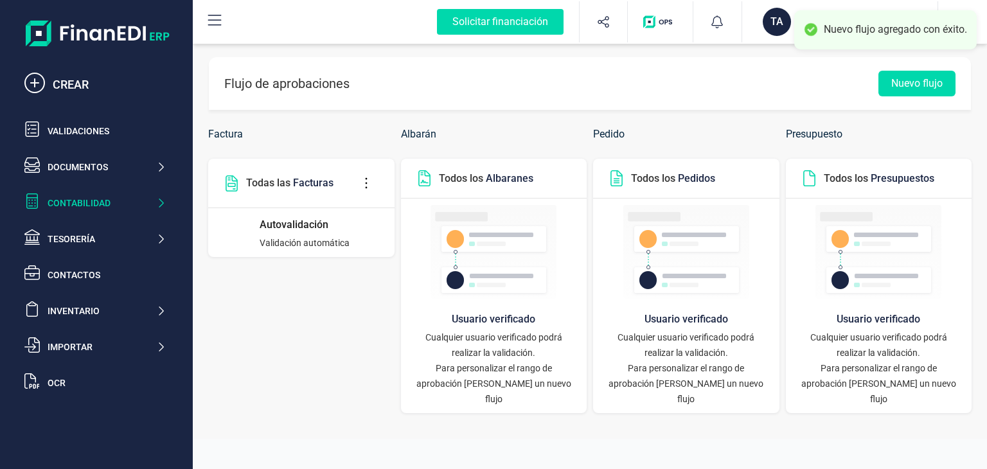
click at [157, 202] on icon at bounding box center [161, 203] width 10 height 13
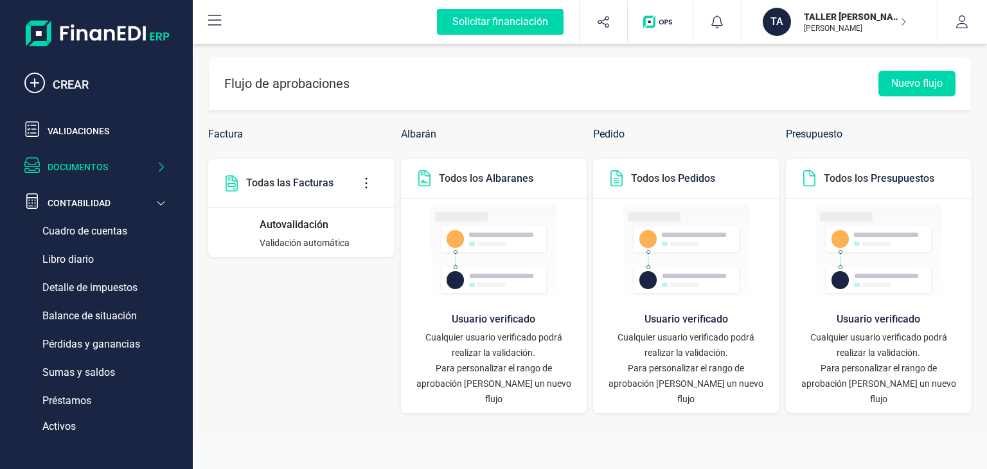
click at [167, 164] on div "Documentos" at bounding box center [95, 167] width 152 height 26
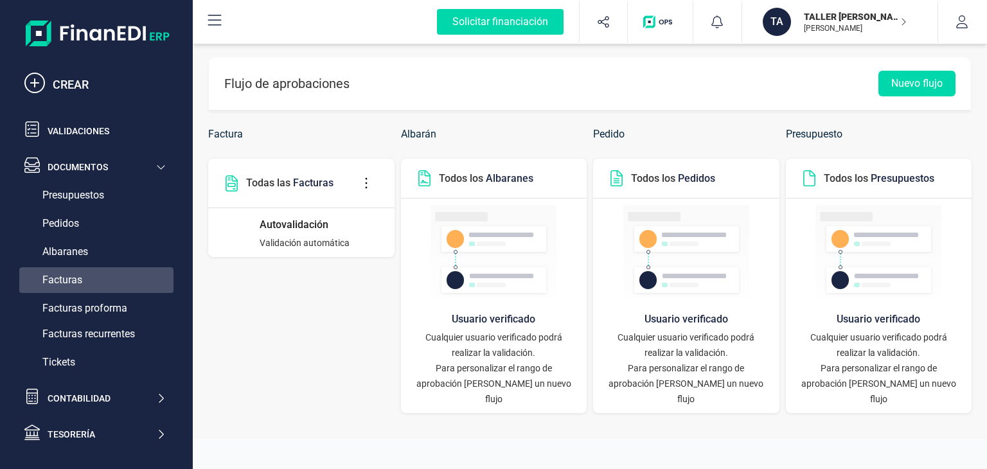
click at [75, 276] on span "Facturas" at bounding box center [62, 279] width 40 height 15
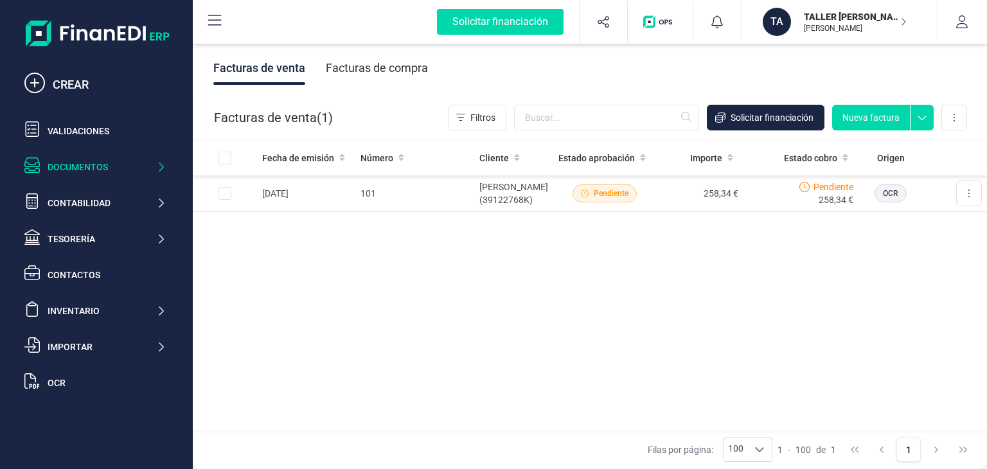
click at [318, 317] on div "Fecha de emisión Número Cliente Estado aprobación Importe Estado cobro Origen […" at bounding box center [590, 286] width 794 height 292
click at [971, 202] on button at bounding box center [969, 193] width 26 height 26
click at [664, 306] on div "Fecha de emisión Número Cliente Estado aprobación Importe Estado cobro Origen […" at bounding box center [590, 286] width 794 height 292
click at [920, 116] on icon at bounding box center [921, 114] width 23 height 19
click at [876, 147] on span "Nueva factura proforma" at bounding box center [876, 147] width 97 height 13
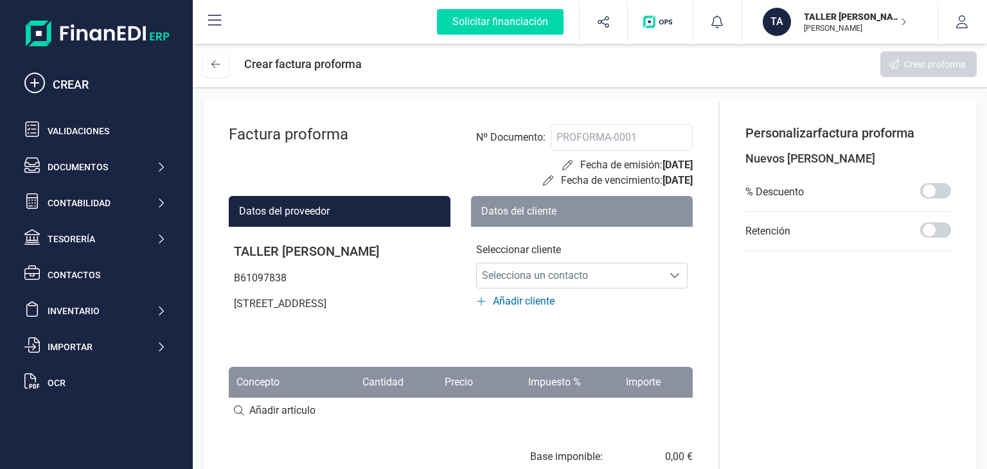
click at [723, 98] on div "Personalizar factura proforma Nuevos campos % Descuento Retención" at bounding box center [847, 309] width 257 height 423
click at [216, 64] on icon at bounding box center [215, 64] width 9 height 10
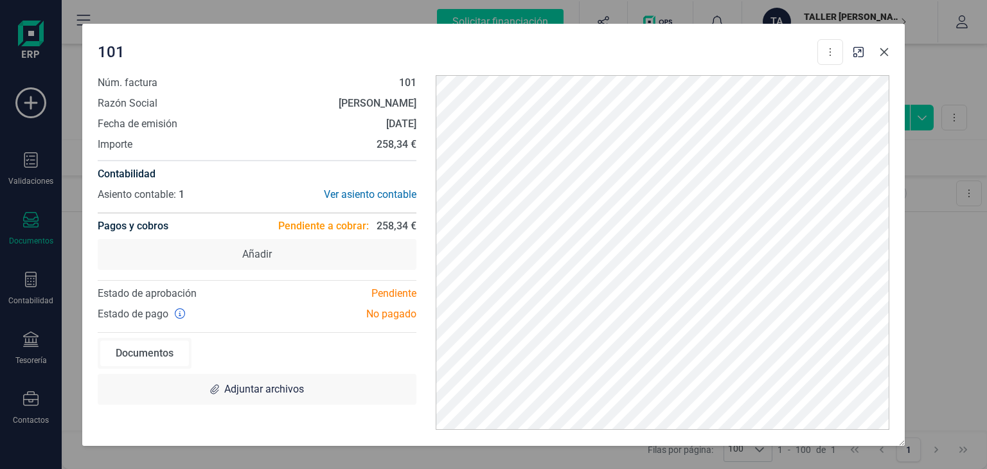
click at [884, 51] on icon "button" at bounding box center [884, 52] width 10 height 10
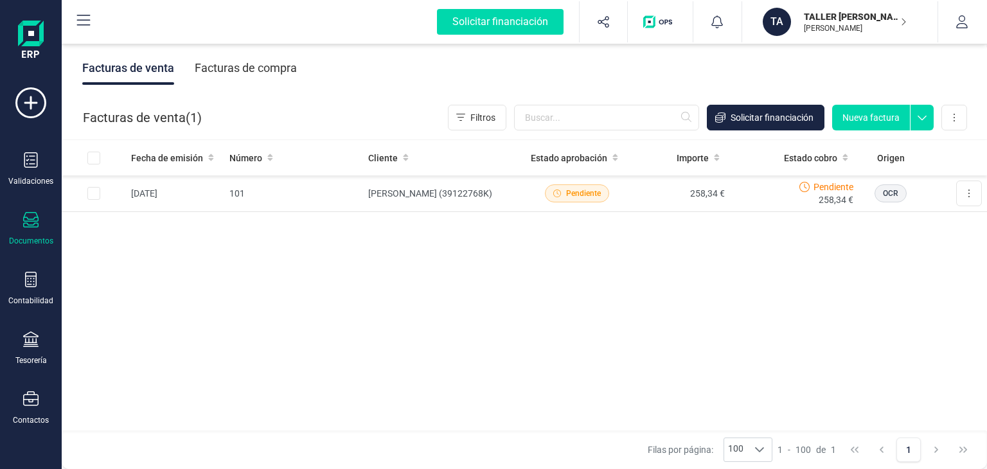
click at [906, 19] on div "TA TALLER [PERSON_NAME], [PERSON_NAME]" at bounding box center [834, 22] width 154 height 28
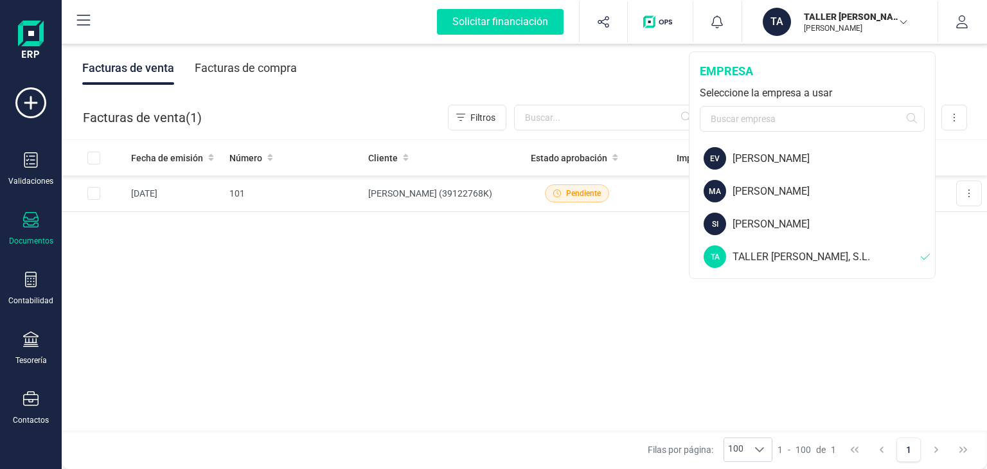
click at [906, 19] on icon "button" at bounding box center [903, 22] width 10 height 6
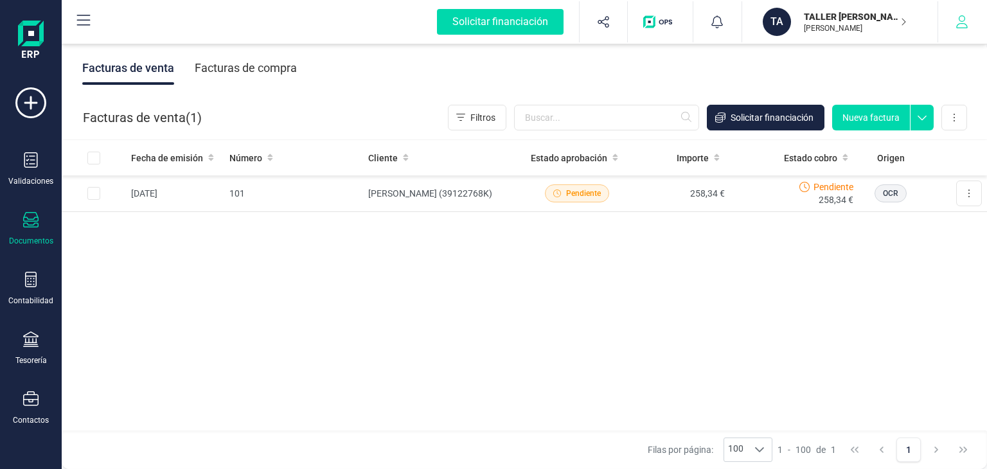
click at [968, 19] on button "button" at bounding box center [962, 21] width 48 height 41
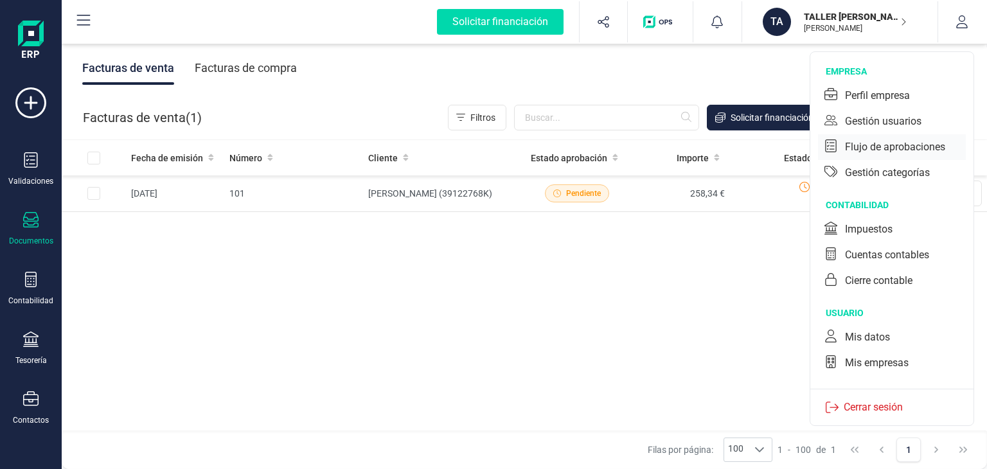
click at [861, 146] on div "Flujo de aprobaciones" at bounding box center [895, 146] width 100 height 15
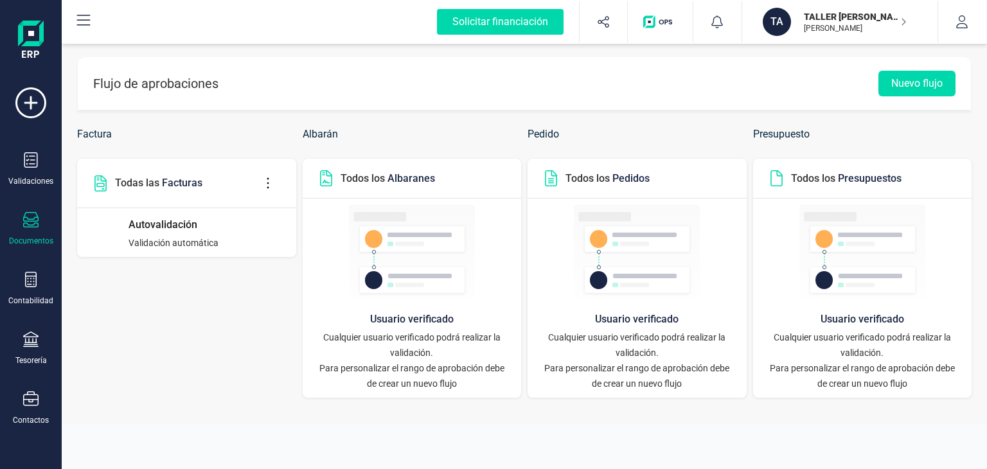
click at [43, 231] on div "Documentos" at bounding box center [30, 229] width 51 height 34
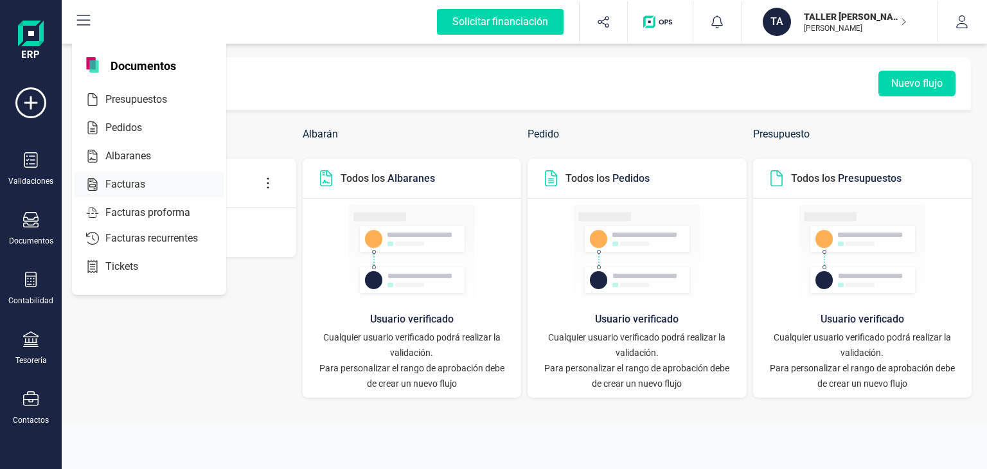
click at [145, 181] on div at bounding box center [156, 184] width 23 height 15
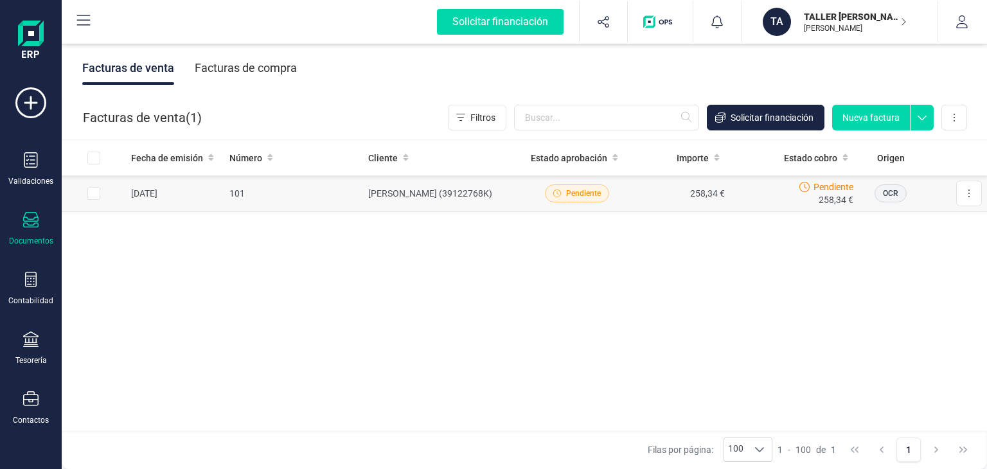
click at [96, 193] on input "Row Selected 012c607f-4826-43af-b34f-2d9c2bcc0381" at bounding box center [93, 193] width 13 height 13
checkbox input "true"
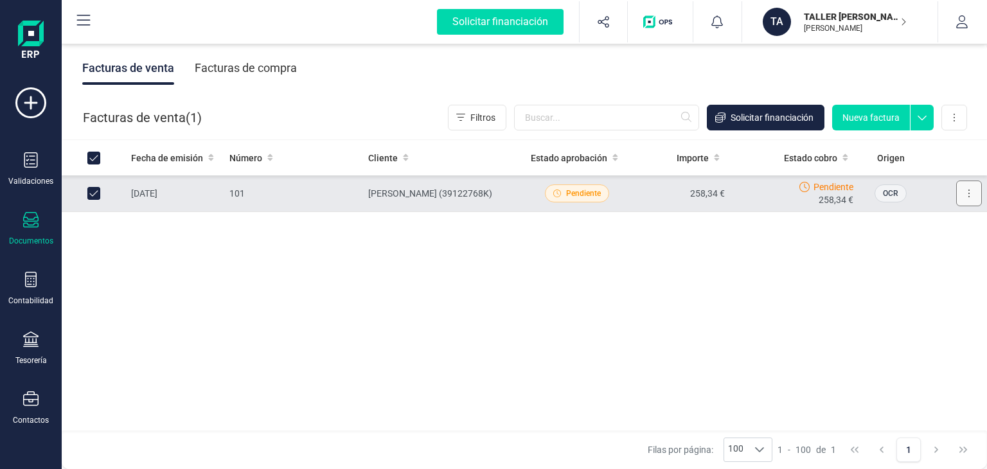
click at [968, 194] on icon at bounding box center [968, 193] width 3 height 10
click at [583, 309] on div "Fecha de emisión Número Cliente Estado aprobación Importe Estado cobro Origen […" at bounding box center [524, 286] width 925 height 292
click at [923, 124] on div at bounding box center [921, 118] width 23 height 26
click at [953, 118] on icon at bounding box center [954, 117] width 3 height 10
click at [873, 197] on span "Factura electrónica (FacturaE)" at bounding box center [895, 200] width 122 height 13
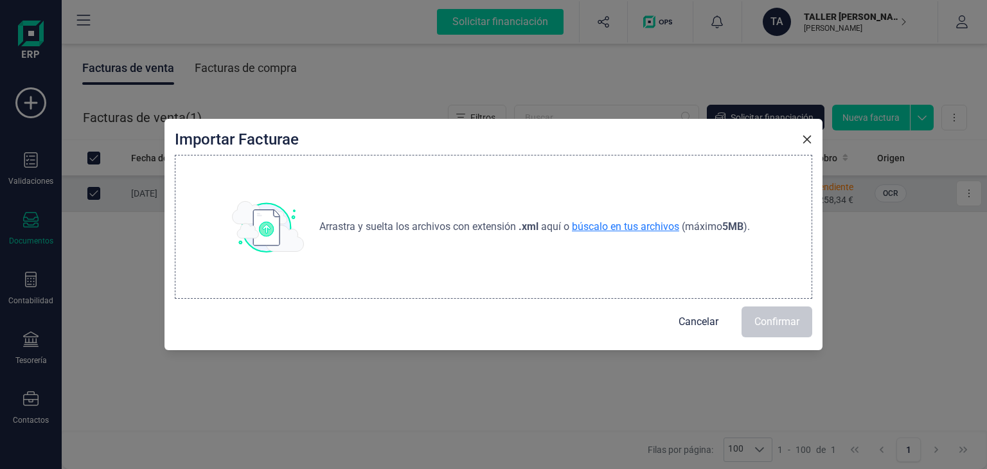
click at [640, 229] on span "búscalo en tus archivos" at bounding box center [625, 226] width 112 height 12
click at [711, 323] on span "Cancelar" at bounding box center [698, 321] width 40 height 15
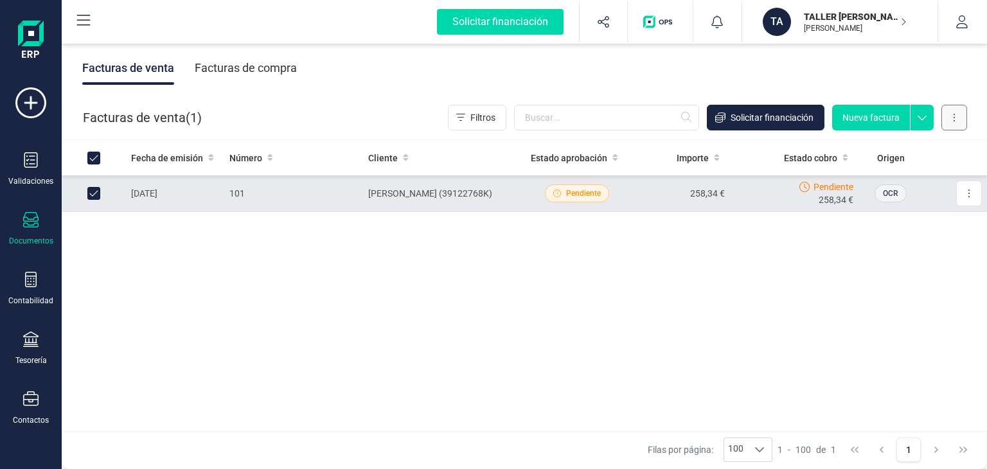
click at [948, 109] on button at bounding box center [954, 118] width 26 height 26
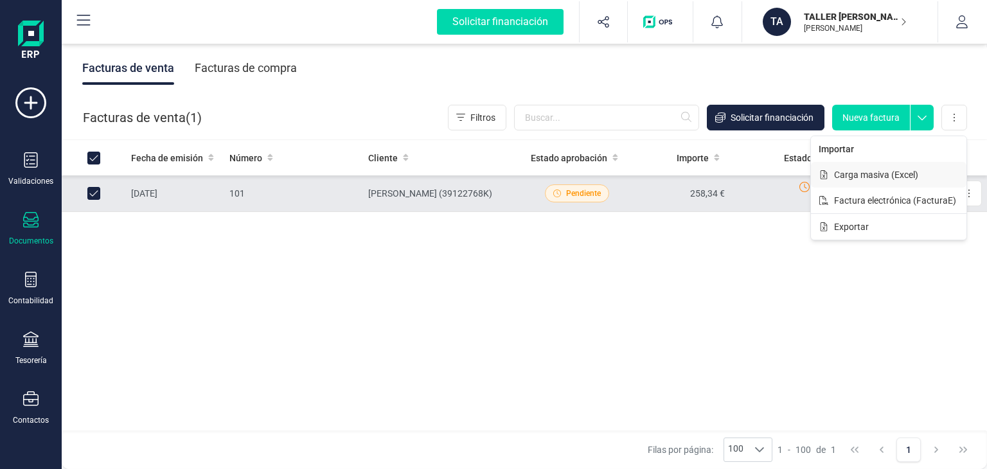
click at [866, 175] on span "Carga masiva (Excel)" at bounding box center [876, 174] width 84 height 13
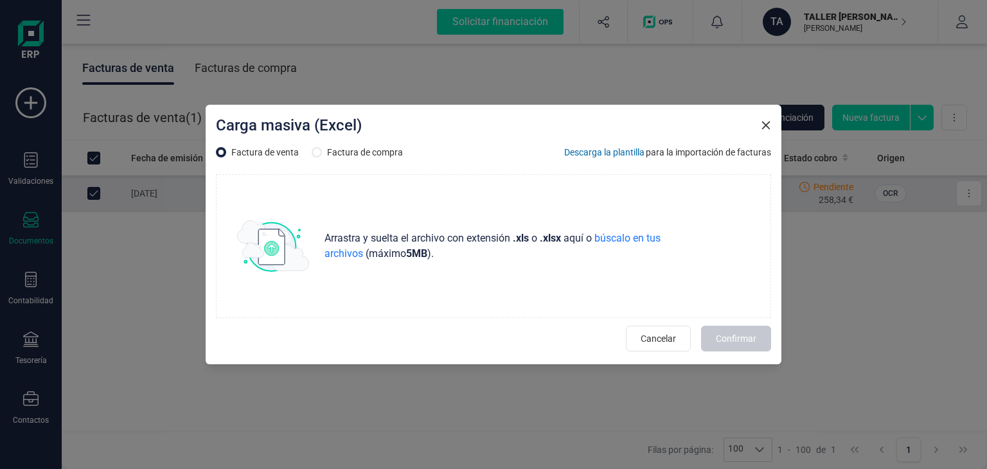
click at [606, 155] on span "Descarga la plantilla" at bounding box center [604, 152] width 80 height 13
click at [768, 126] on icon "button" at bounding box center [765, 125] width 10 height 10
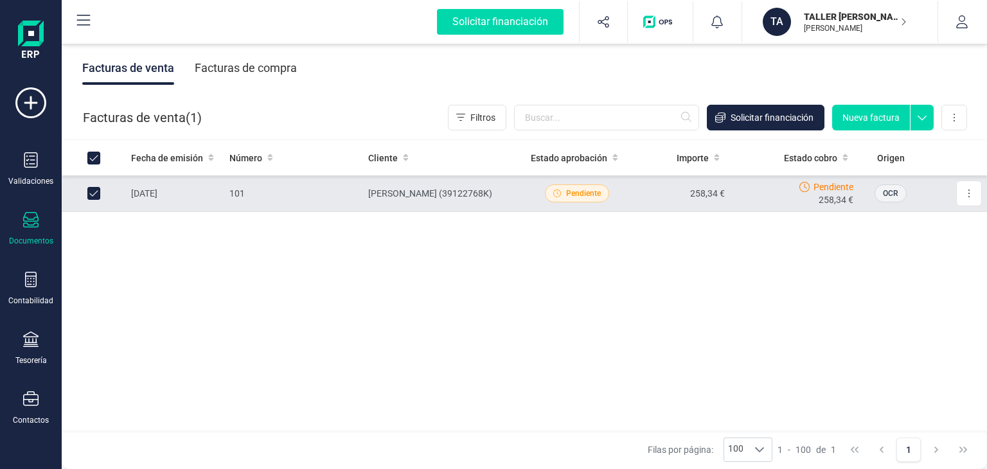
click at [583, 333] on div "Fecha de emisión Número Cliente Estado aprobación Importe Estado cobro Origen […" at bounding box center [524, 286] width 925 height 292
click at [907, 24] on div "TA TALLER [PERSON_NAME], [PERSON_NAME]" at bounding box center [834, 22] width 154 height 28
click at [971, 16] on button "button" at bounding box center [962, 21] width 48 height 41
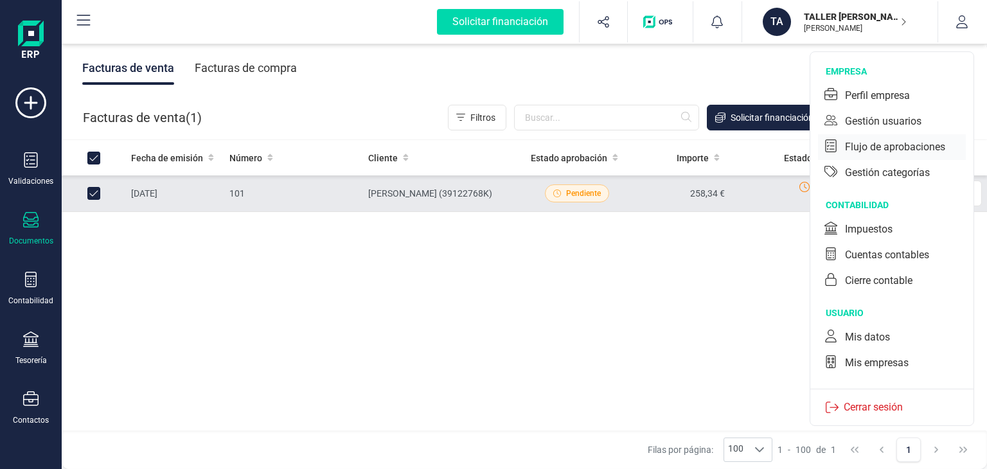
click at [873, 143] on div "Flujo de aprobaciones" at bounding box center [895, 146] width 100 height 15
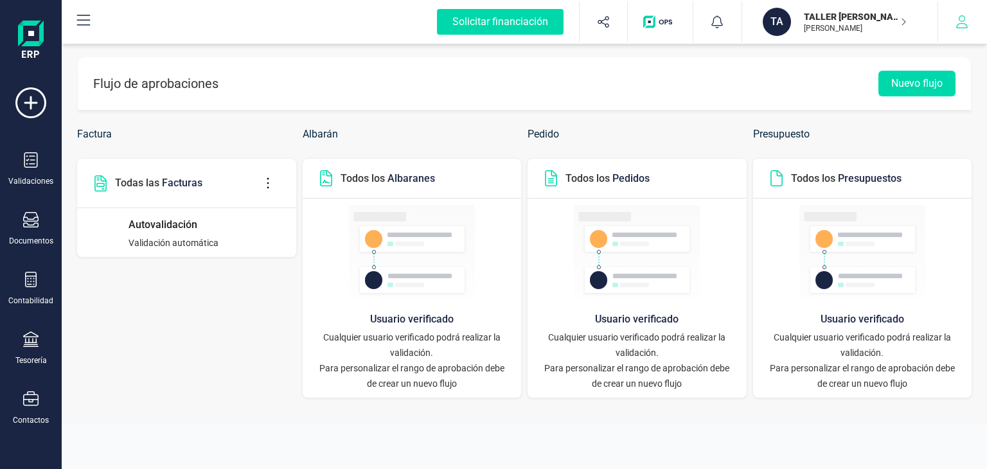
click at [958, 26] on icon "button" at bounding box center [961, 21] width 13 height 13
click at [240, 267] on div "Factura Todas las Facturas Autovalidación Validación automática" at bounding box center [186, 266] width 219 height 283
click at [33, 231] on div "Documentos" at bounding box center [30, 229] width 51 height 34
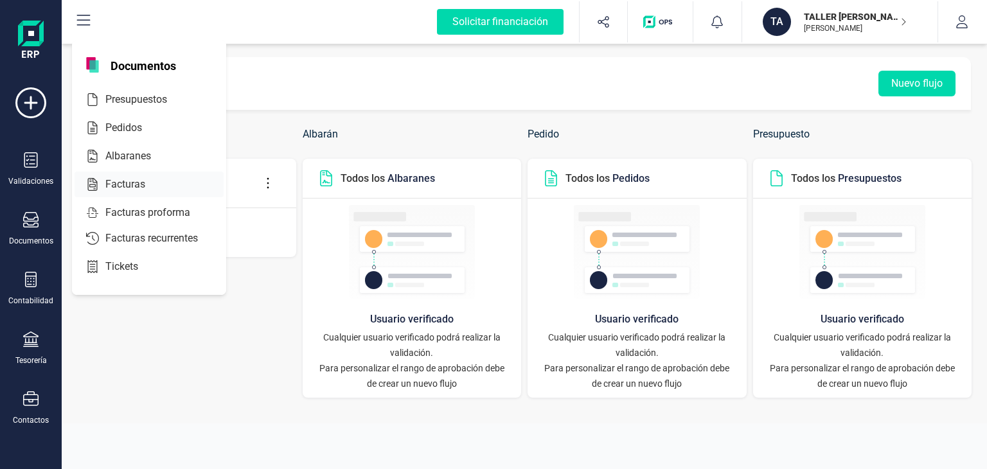
click at [148, 182] on div at bounding box center [156, 184] width 23 height 15
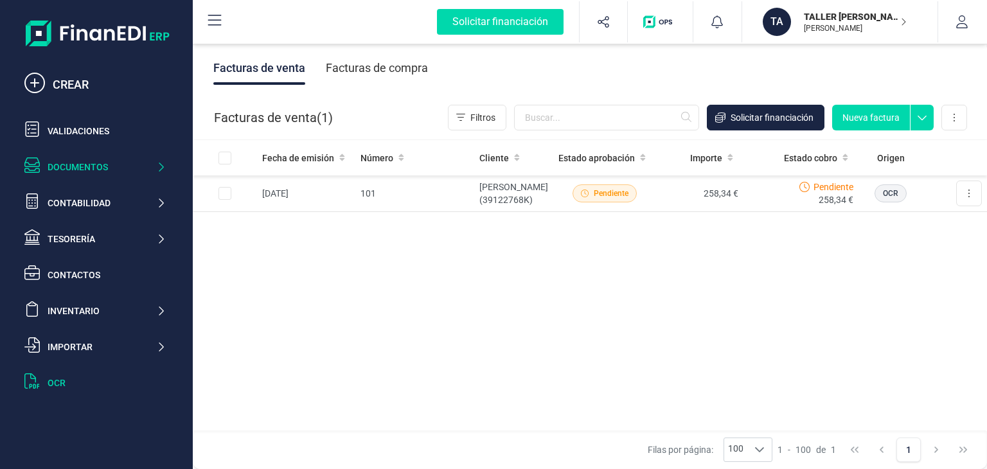
click at [57, 383] on div "OCR" at bounding box center [107, 382] width 118 height 13
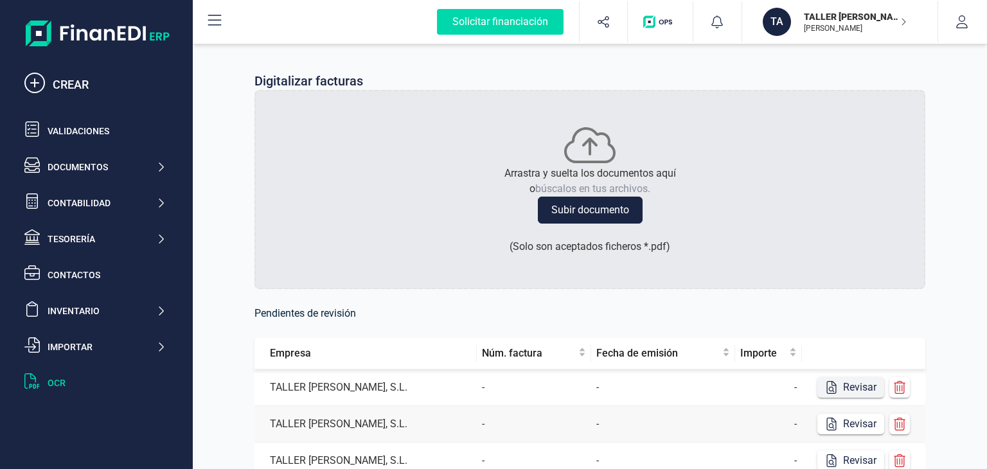
click at [845, 392] on button "Revisar" at bounding box center [850, 387] width 67 height 21
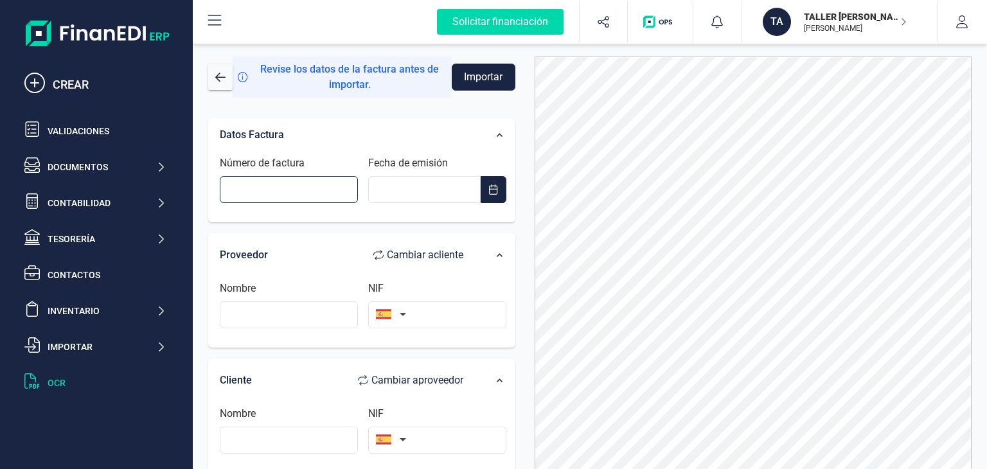
click at [301, 196] on input "Número de factura" at bounding box center [289, 189] width 138 height 27
type input "96"
type input "__/__/____"
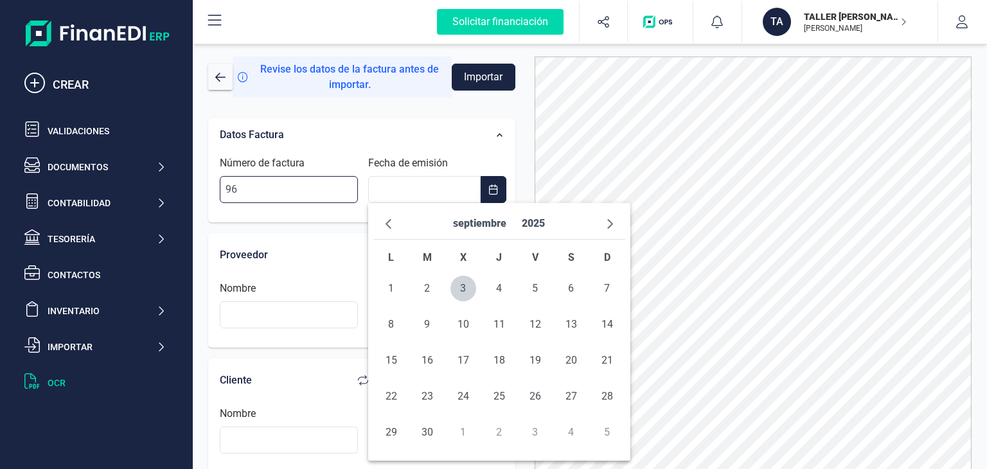
click at [301, 196] on input "96" at bounding box center [289, 189] width 138 height 27
click at [385, 197] on input "__/__/____" at bounding box center [424, 189] width 112 height 27
type input "14/07/2025"
click at [401, 355] on span "14" at bounding box center [391, 360] width 26 height 26
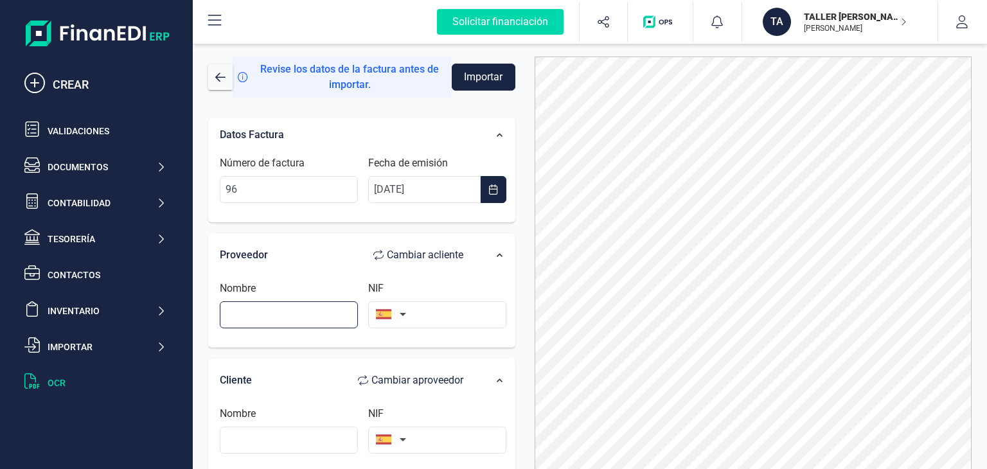
click at [292, 319] on input "text" at bounding box center [289, 314] width 138 height 27
type input "t"
type input "Taller Janer, S.L."
click at [433, 304] on input "text" at bounding box center [437, 314] width 138 height 27
paste input "B61097838"
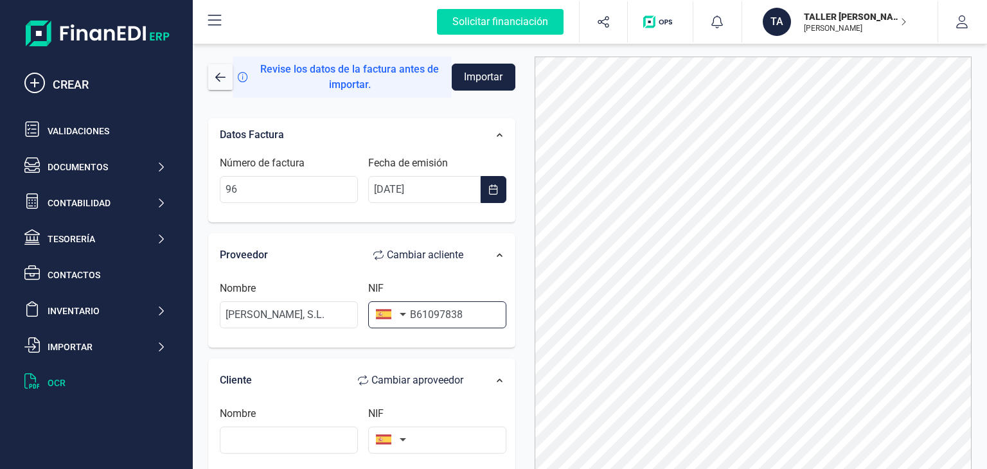
type input "B61097838"
click at [295, 437] on input "text" at bounding box center [289, 439] width 138 height 27
paste input "NICOLASOLIVERI CARRASCO"
click at [259, 440] on input "NICOLASOLIVERI CARRASCO" at bounding box center [289, 439] width 138 height 27
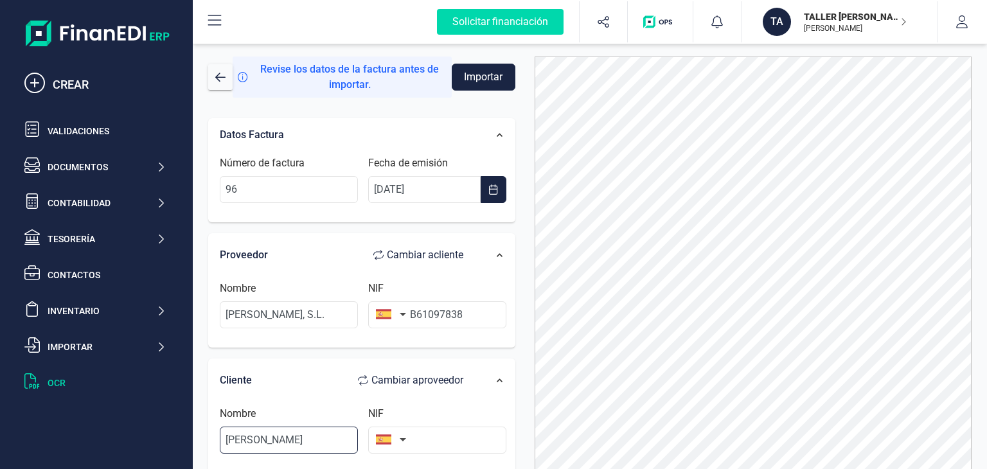
type input "NICOLAS OLIVERI CARRASCO"
click at [441, 430] on input "text" at bounding box center [437, 439] width 138 height 27
paste input "Z0240491P"
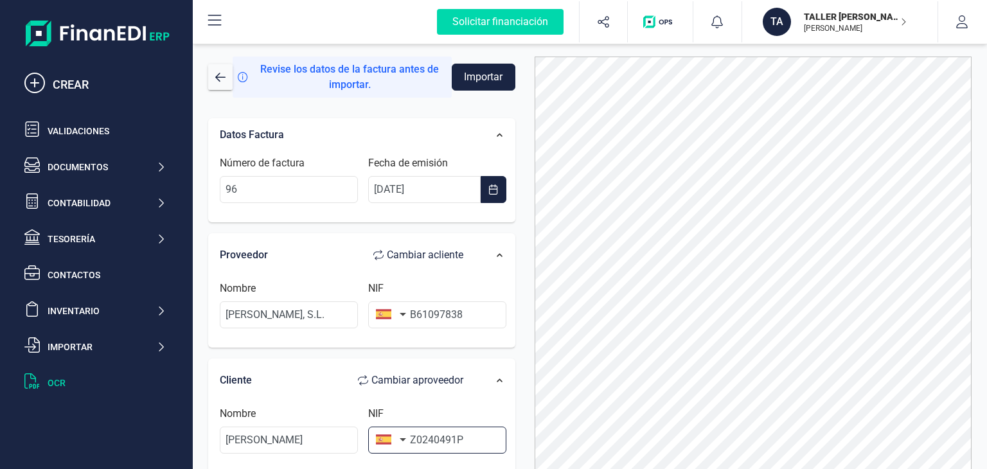
type input "Z0240491P"
click at [525, 313] on div at bounding box center [753, 280] width 457 height 446
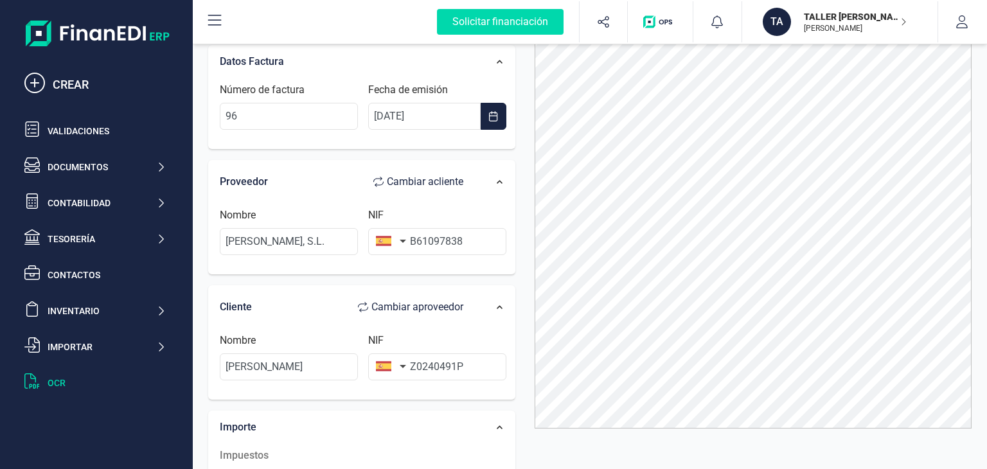
scroll to position [84, 0]
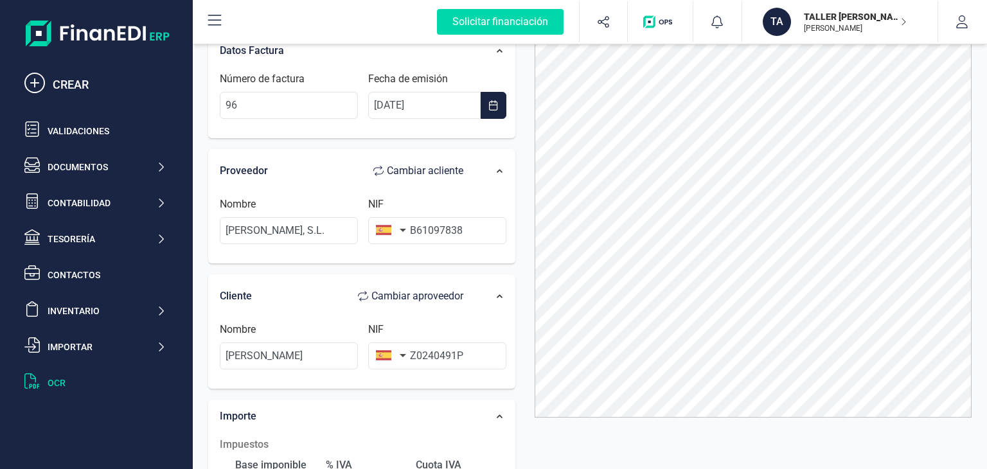
click at [986, 242] on div "Revise los datos de la factura antes de importar. Importar Datos Factura Número…" at bounding box center [590, 255] width 794 height 428
click at [516, 359] on div "Datos Factura Número de factura 96 Fecha de emisión 14/07/2025 Proveedor Cambia…" at bounding box center [361, 402] width 326 height 756
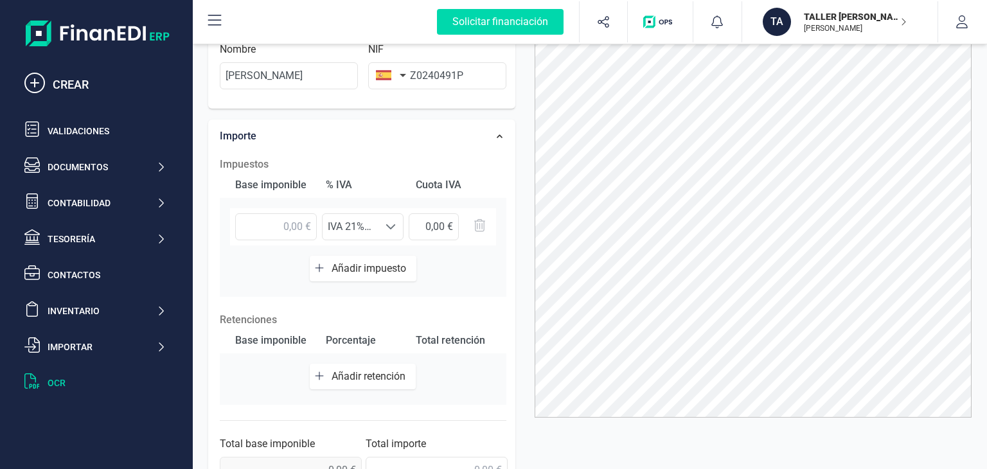
scroll to position [283, 0]
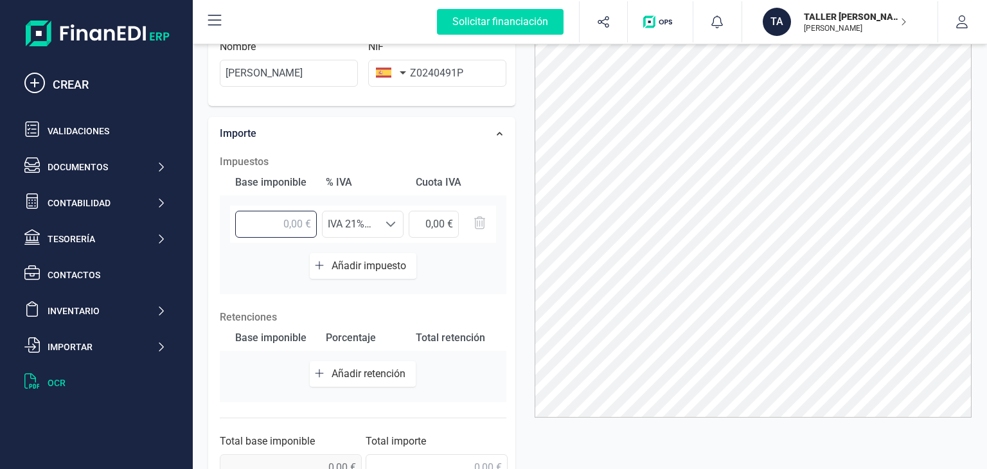
click at [290, 219] on input "text" at bounding box center [276, 224] width 82 height 27
type input "229,00 €"
click at [489, 267] on div "Base imponible % IVA Cuota IVA 229,00 € Seleccione un % IVA 21% (21%) IVA 21% (…" at bounding box center [363, 232] width 286 height 125
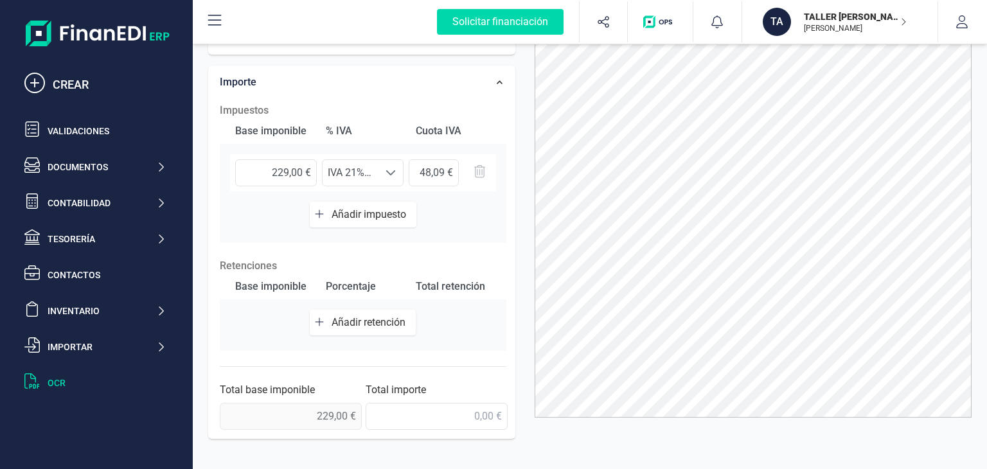
scroll to position [360, 0]
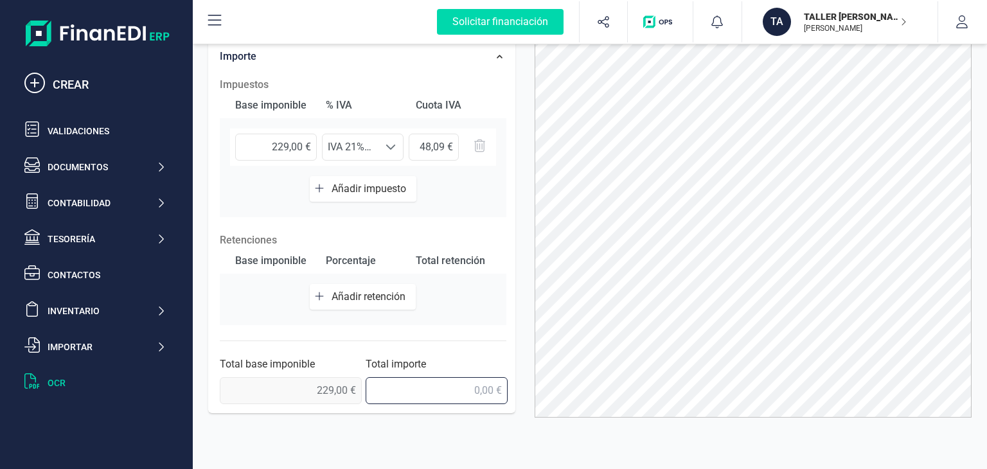
click at [450, 399] on input "text" at bounding box center [436, 390] width 142 height 27
type input "277,09 €"
click at [437, 431] on div "Datos Factura Número de factura 96 Fecha de emisión 14/07/2025 Proveedor Cambia…" at bounding box center [361, 247] width 326 height 446
click at [527, 103] on div at bounding box center [753, 195] width 457 height 446
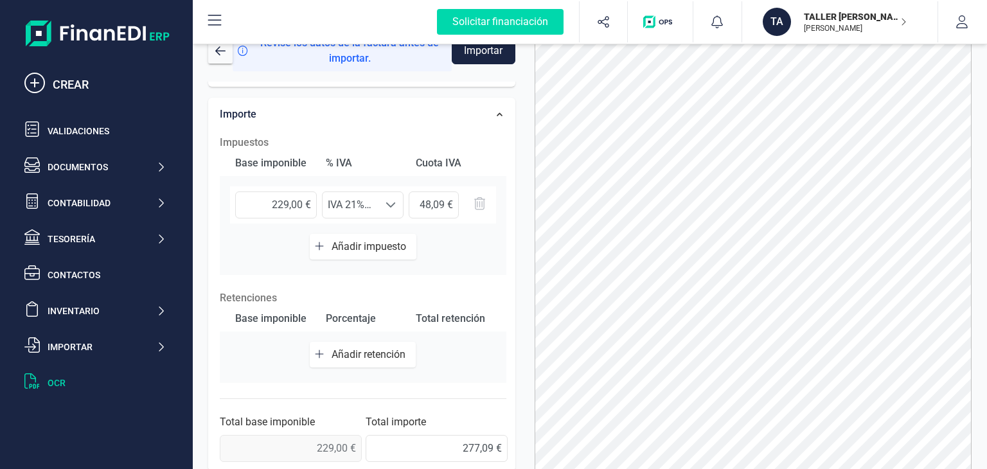
scroll to position [0, 0]
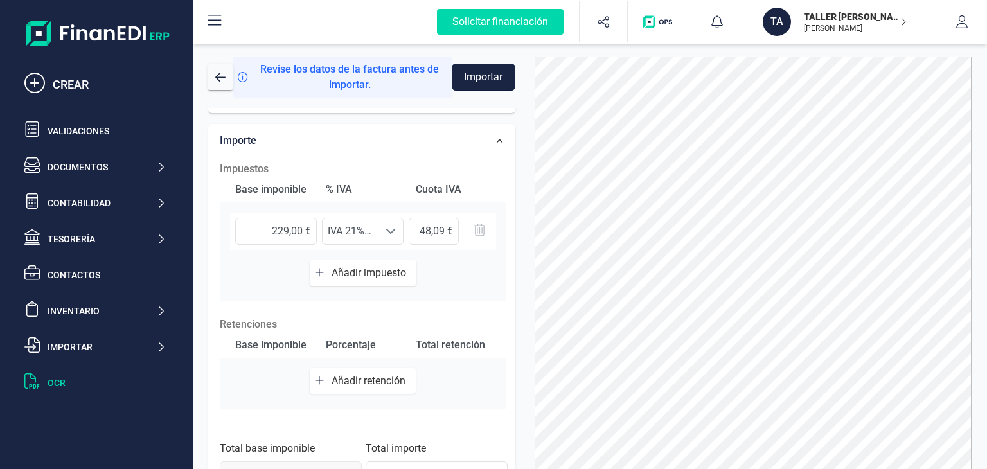
click at [484, 83] on button "Importar" at bounding box center [484, 77] width 64 height 27
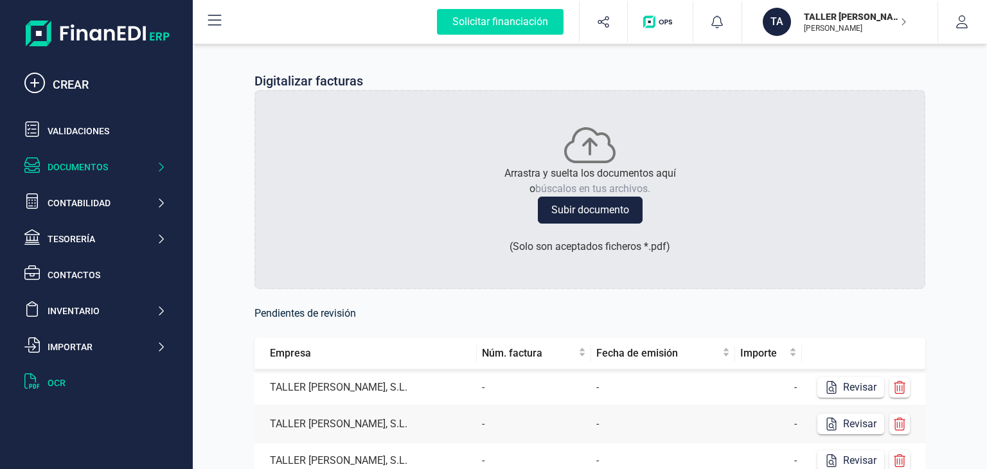
click at [97, 166] on div "Documentos" at bounding box center [102, 167] width 109 height 13
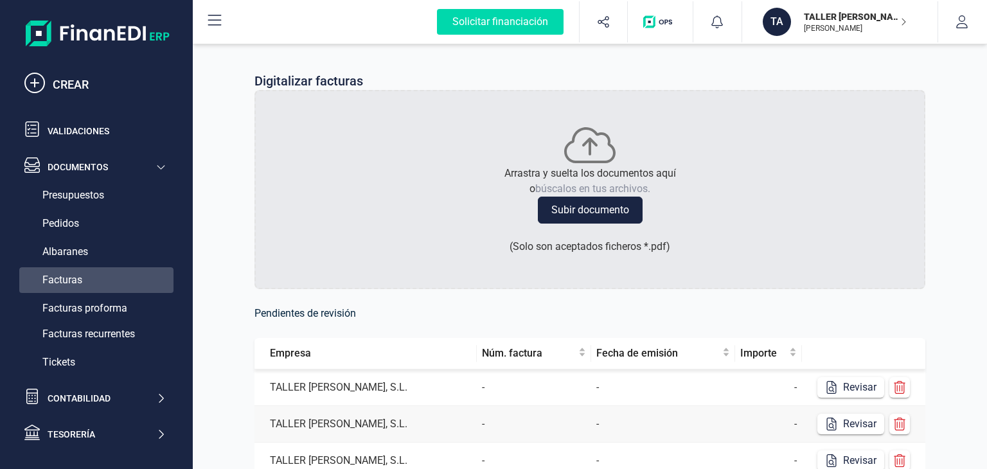
click at [64, 276] on span "Facturas" at bounding box center [62, 279] width 40 height 15
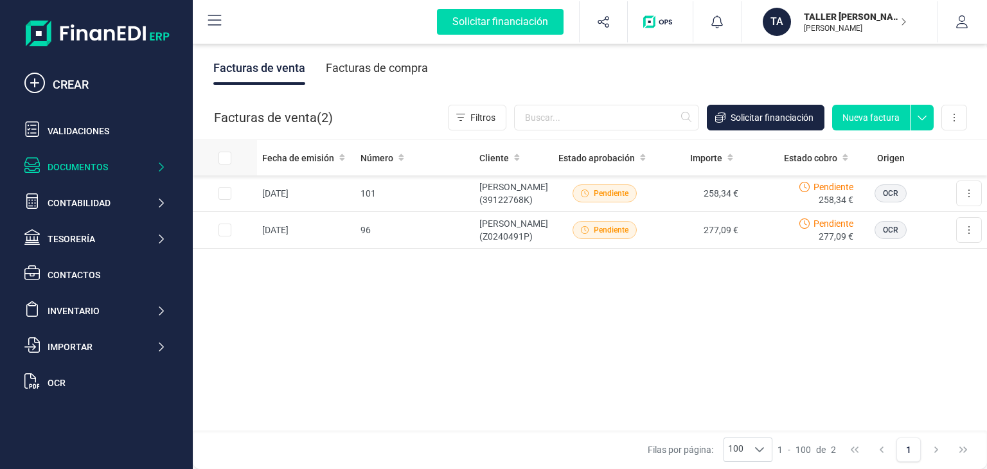
click at [224, 160] on input "All items unselected" at bounding box center [224, 158] width 13 height 13
checkbox input "true"
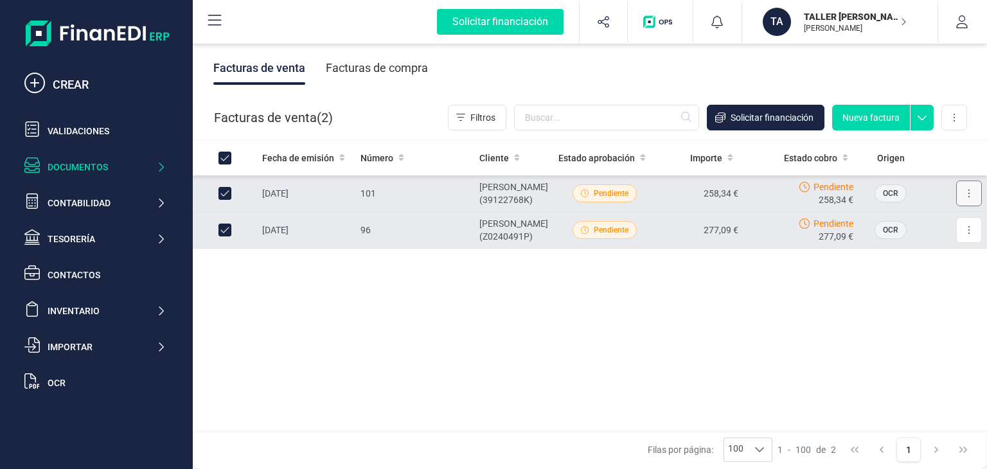
click at [965, 191] on button at bounding box center [969, 193] width 26 height 26
click at [776, 337] on div "Fecha de emisión Número Cliente Estado aprobación Importe Estado cobro Origen 1…" at bounding box center [590, 286] width 794 height 292
click at [951, 125] on button at bounding box center [954, 118] width 26 height 26
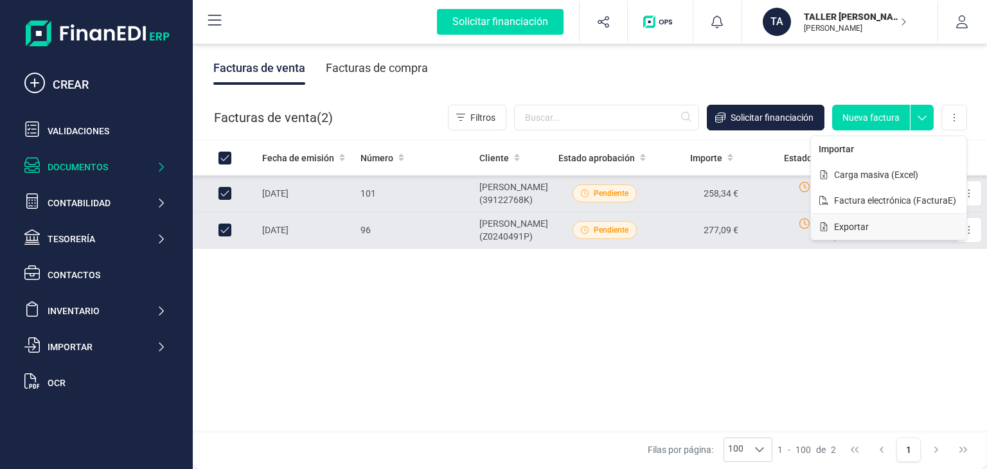
click at [865, 218] on button "Exportar" at bounding box center [888, 227] width 155 height 26
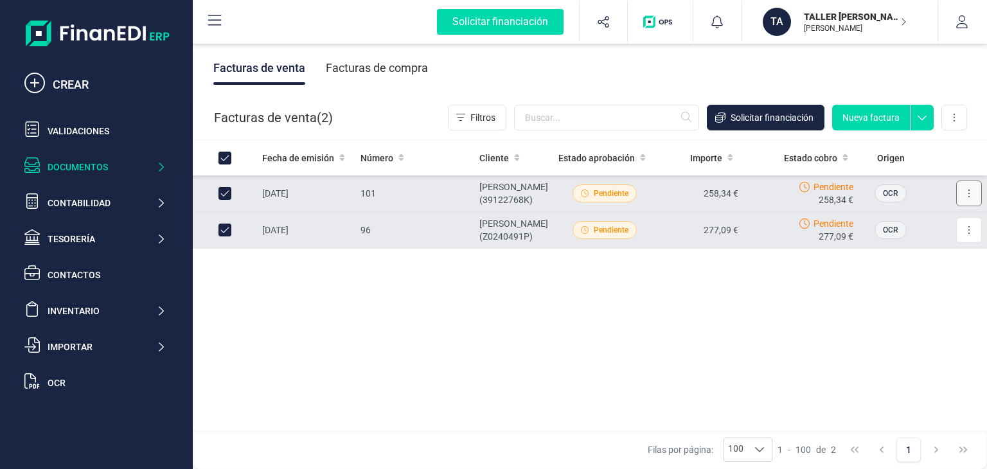
click at [980, 196] on button at bounding box center [969, 193] width 26 height 26
click at [915, 15] on button "TA TALLER [PERSON_NAME], [PERSON_NAME]" at bounding box center [839, 21] width 164 height 41
click at [969, 23] on button "button" at bounding box center [962, 21] width 48 height 41
click at [593, 192] on span "Pendiente" at bounding box center [610, 194] width 35 height 12
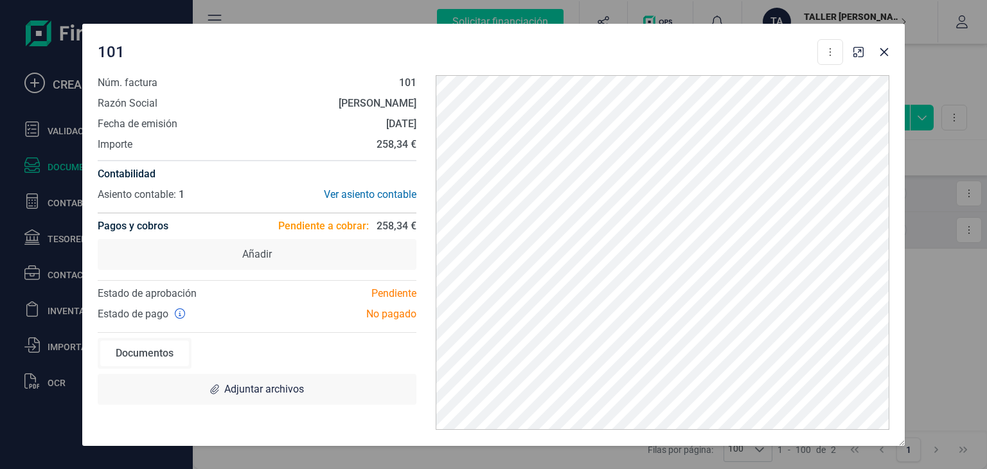
click at [815, 56] on div "Descargar documento Crear factura rectificativa Marcar como cobrada" at bounding box center [825, 52] width 33 height 26
click at [822, 53] on button at bounding box center [830, 52] width 26 height 26
click at [880, 48] on icon "button" at bounding box center [884, 52] width 8 height 8
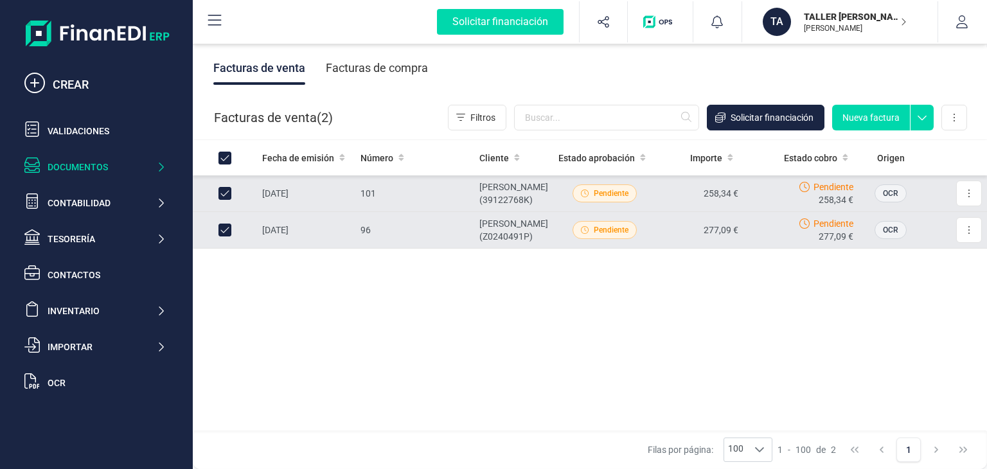
click at [586, 342] on div "Fecha de emisión Número Cliente Estado aprobación Importe Estado cobro Origen 1…" at bounding box center [590, 286] width 794 height 292
click at [398, 153] on icon at bounding box center [401, 157] width 6 height 9
click at [954, 117] on icon at bounding box center [953, 118] width 1 height 8
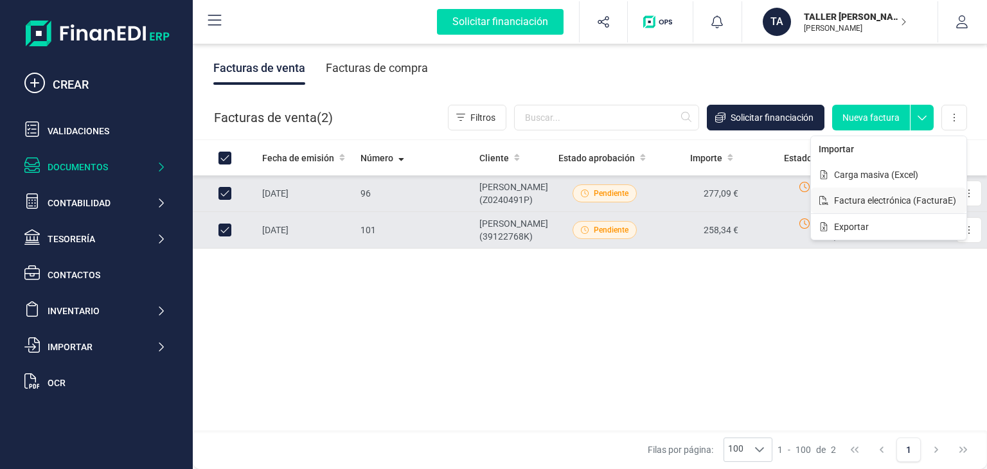
click at [888, 200] on span "Factura electrónica (FacturaE)" at bounding box center [895, 200] width 122 height 13
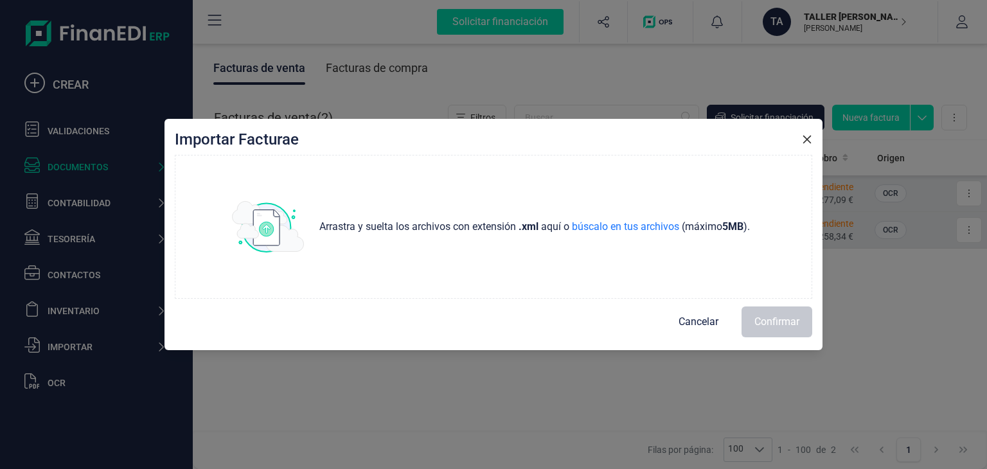
click at [701, 319] on span "Cancelar" at bounding box center [698, 321] width 40 height 15
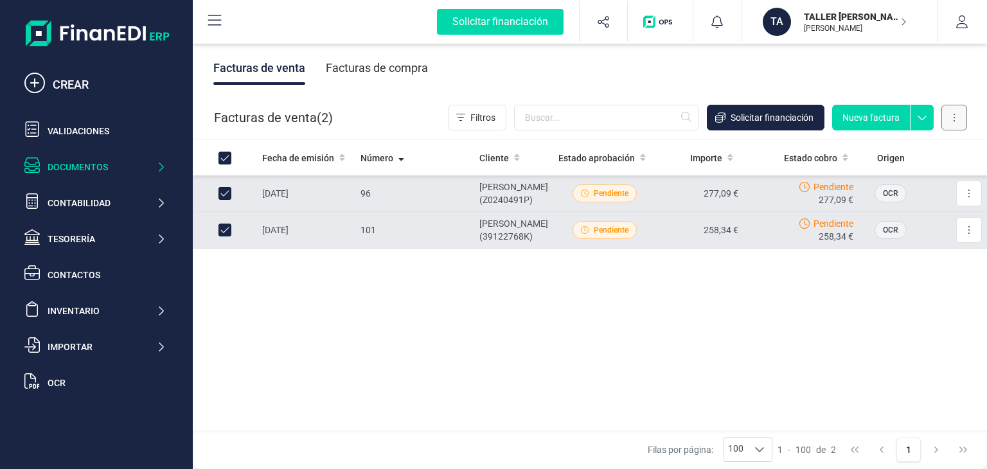
click at [948, 125] on button at bounding box center [954, 118] width 26 height 26
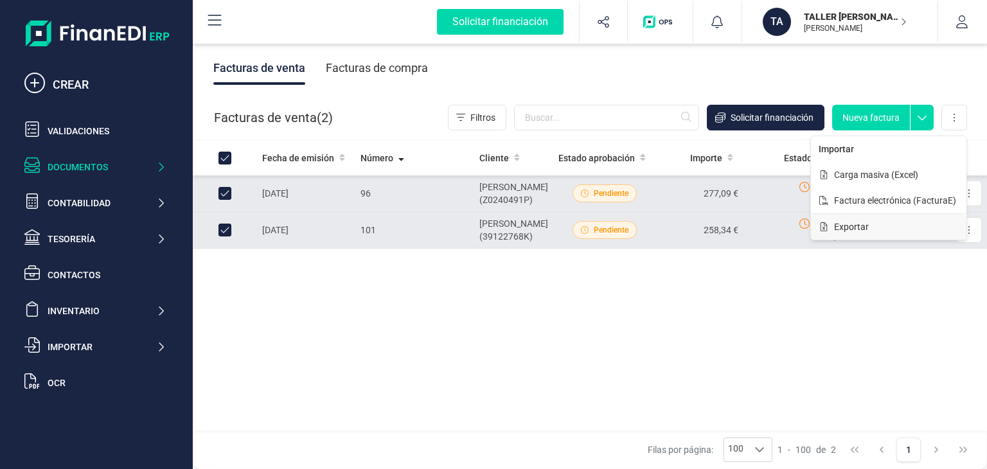
click at [854, 224] on span "Exportar" at bounding box center [851, 226] width 35 height 13
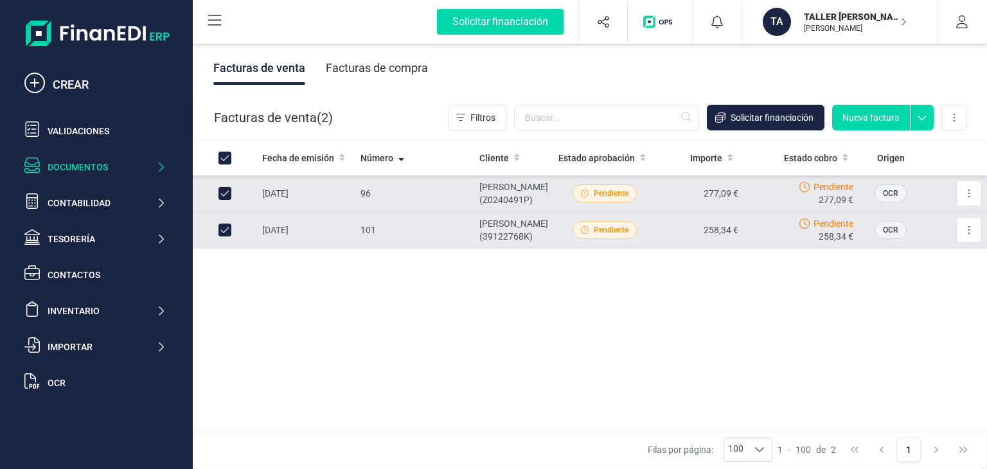
click at [474, 204] on td "NICOLAS OLIVERI CARRASCO (Z0240491P)" at bounding box center [513, 193] width 79 height 37
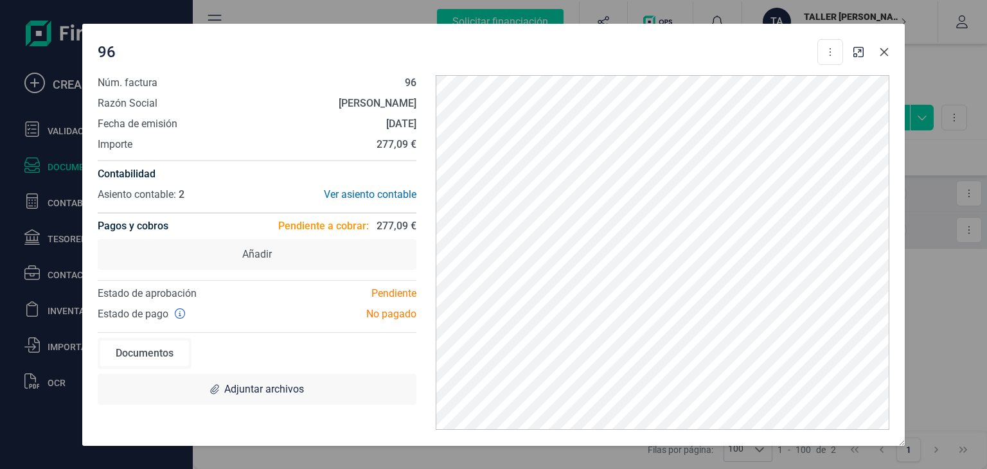
click at [879, 53] on icon "button" at bounding box center [884, 52] width 10 height 10
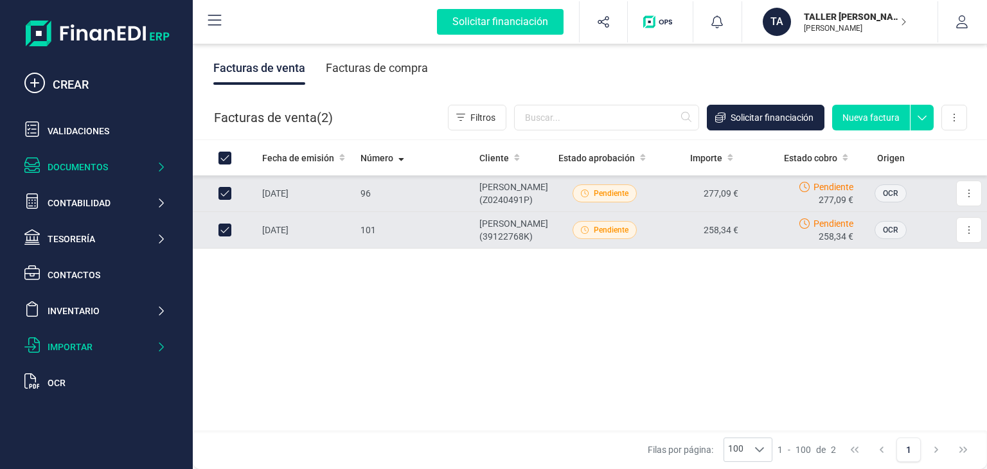
click at [156, 342] on icon at bounding box center [161, 346] width 10 height 13
click at [593, 199] on span "Pendiente" at bounding box center [610, 194] width 35 height 12
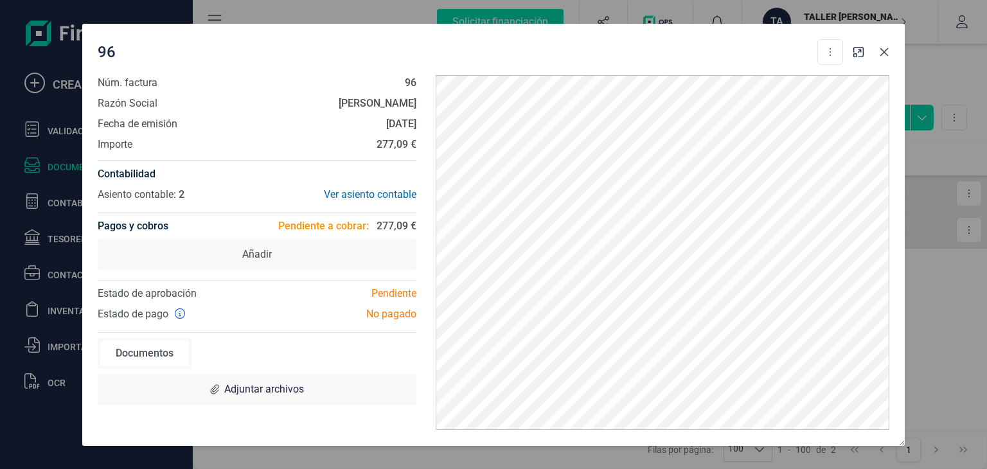
click at [884, 51] on icon "button" at bounding box center [884, 52] width 8 height 8
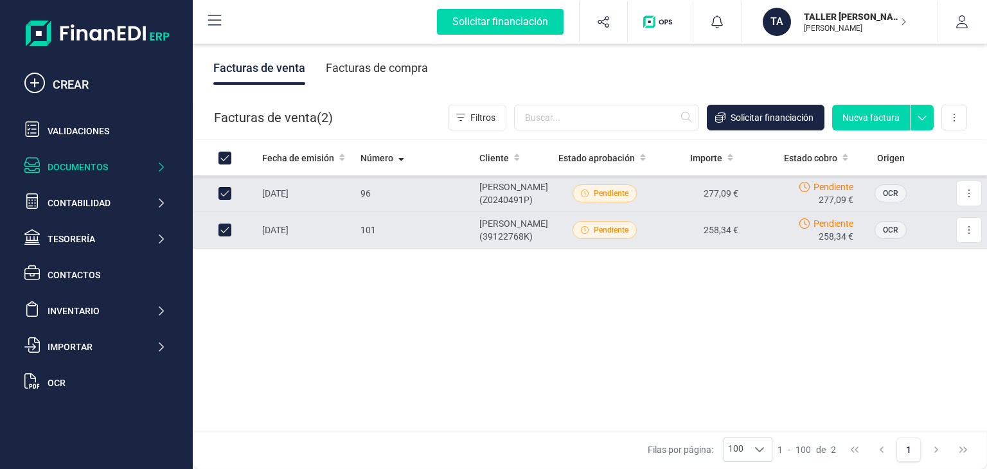
click at [424, 212] on td "96" at bounding box center [414, 193] width 119 height 37
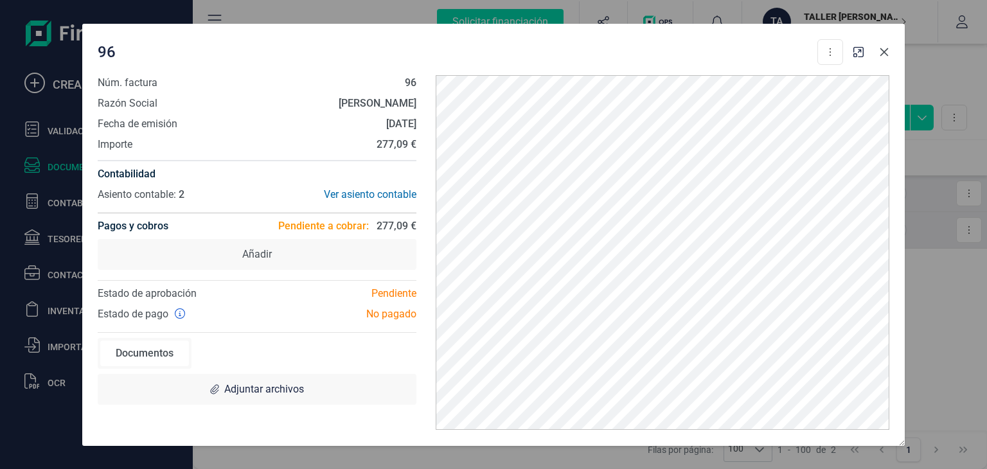
click at [886, 47] on icon "button" at bounding box center [884, 52] width 10 height 10
